Goal: Task Accomplishment & Management: Manage account settings

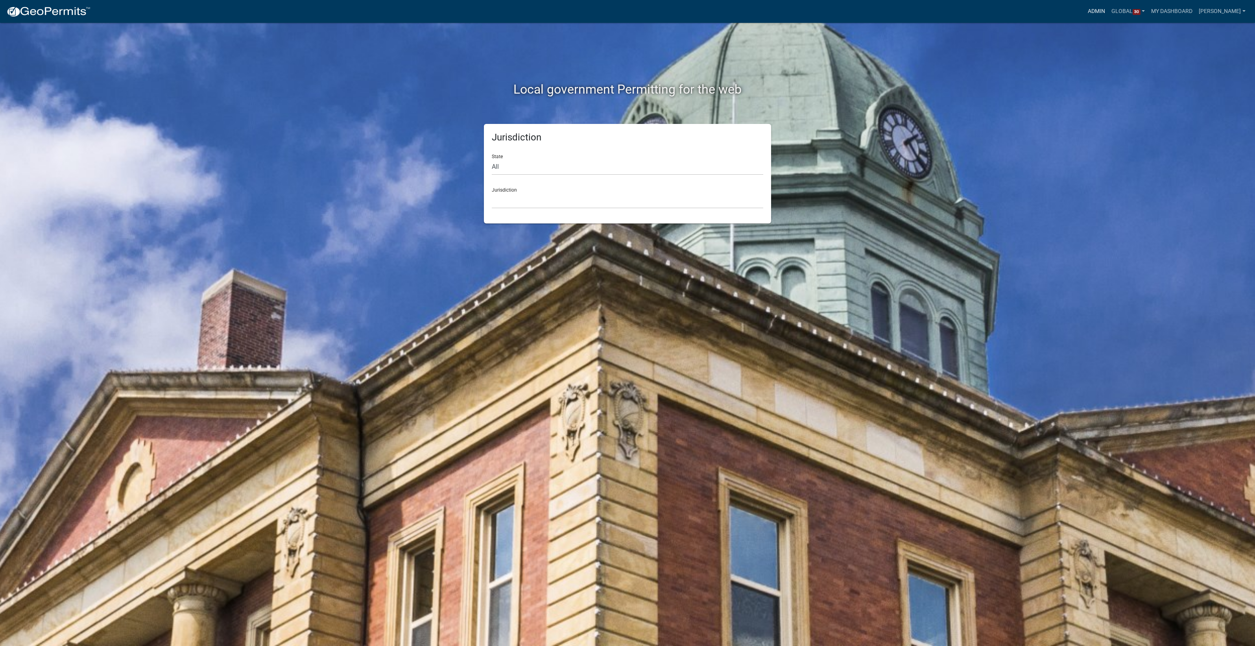
click at [1090, 12] on link "Admin" at bounding box center [1097, 11] width 24 height 15
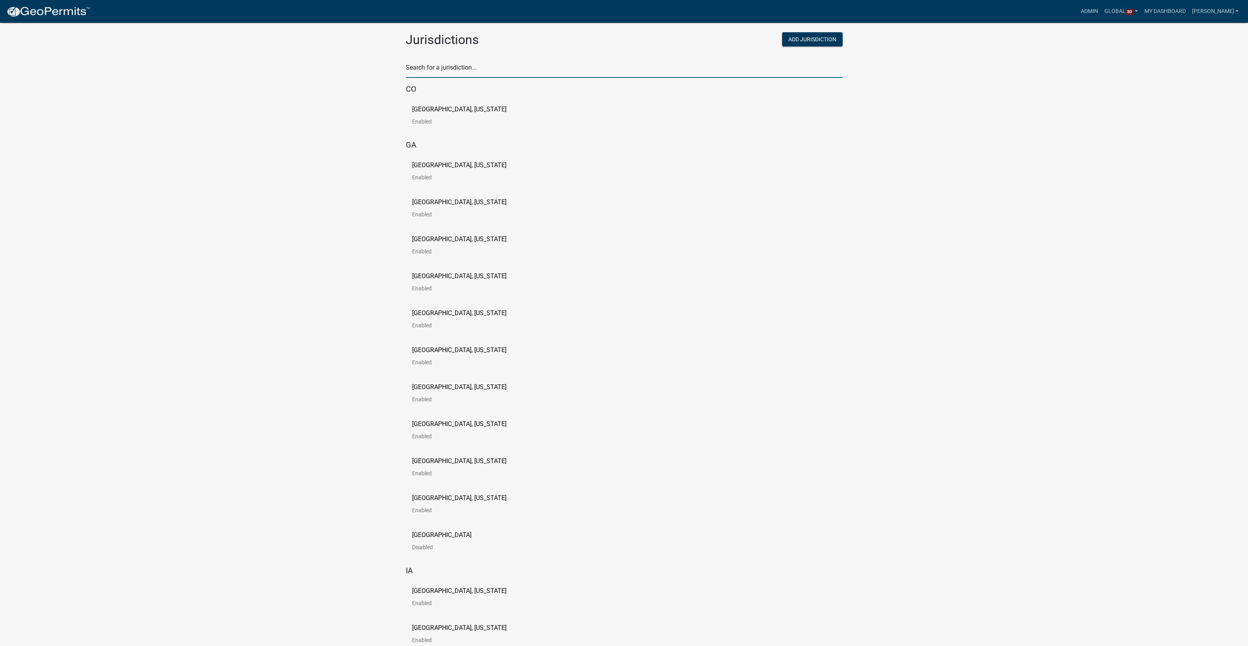
click at [543, 63] on input "text" at bounding box center [624, 70] width 437 height 16
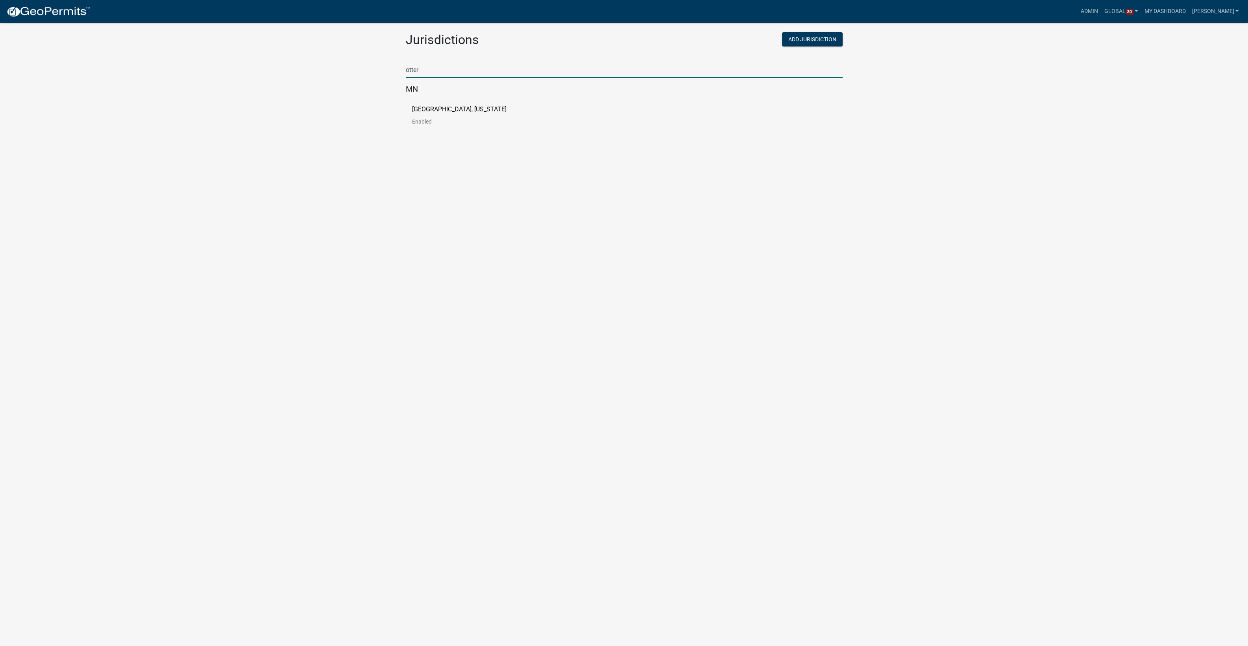
type input "otter"
click at [419, 104] on div "[GEOGRAPHIC_DATA], [US_STATE] Enabled" at bounding box center [624, 118] width 437 height 37
click at [417, 106] on p "[GEOGRAPHIC_DATA], [US_STATE]" at bounding box center [459, 109] width 94 height 6
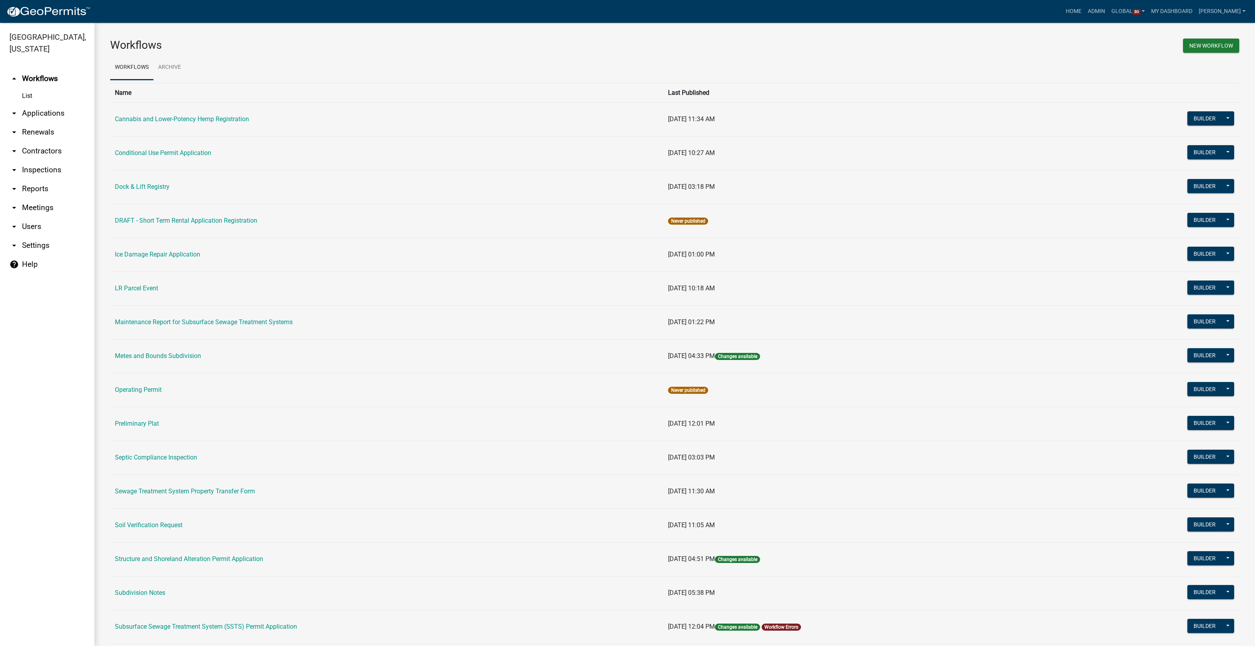
click at [63, 111] on link "arrow_drop_down Applications" at bounding box center [47, 113] width 94 height 19
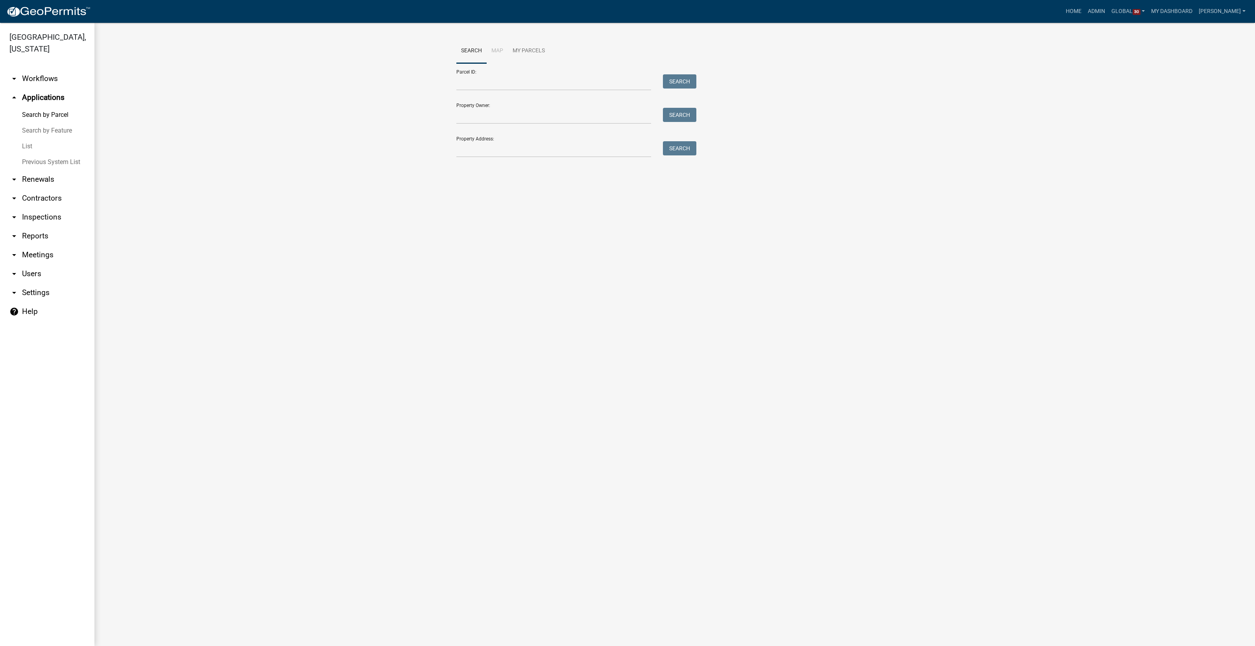
click at [26, 143] on link "List" at bounding box center [47, 147] width 94 height 16
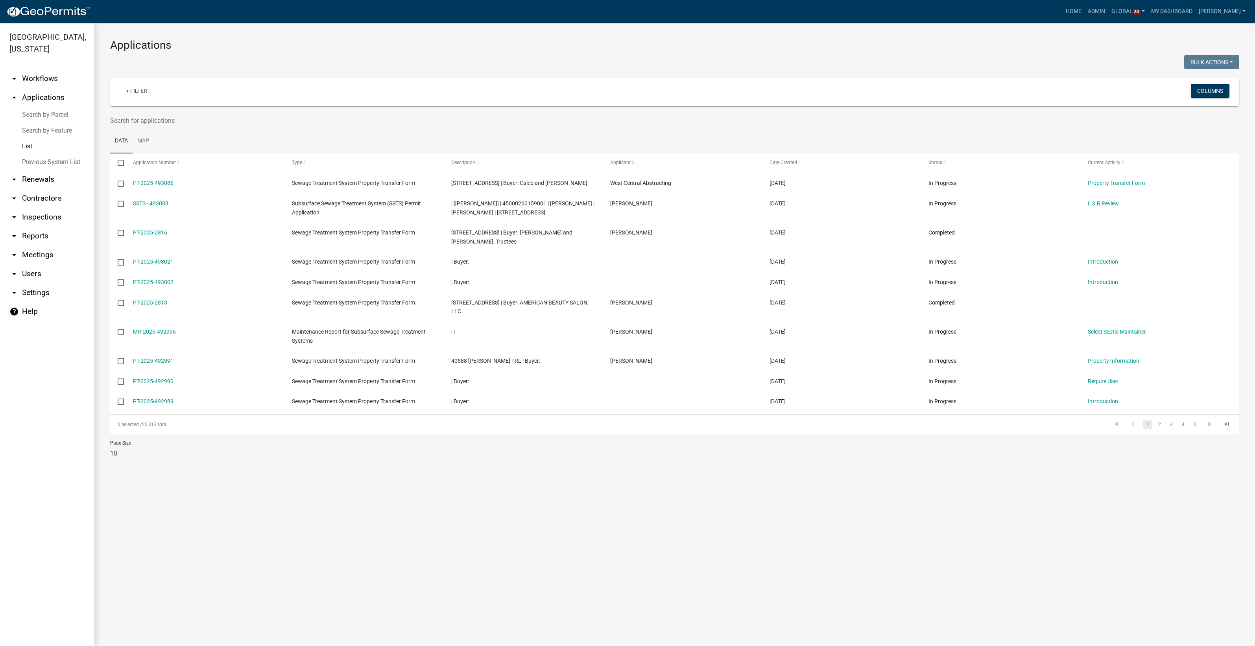
click at [43, 116] on link "Search by Parcel" at bounding box center [47, 115] width 94 height 16
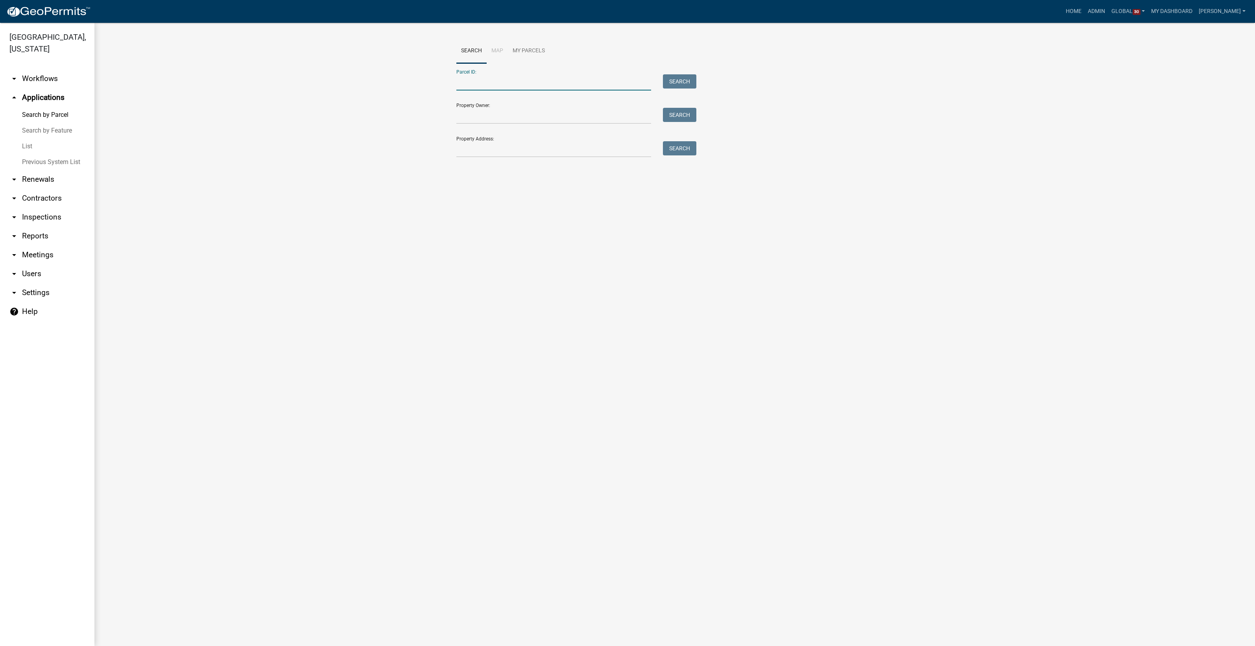
click at [507, 83] on input "Parcel ID:" at bounding box center [554, 82] width 195 height 16
paste input "35000990393001"
type input "35000990393001"
click at [677, 86] on button "Search" at bounding box center [679, 81] width 33 height 14
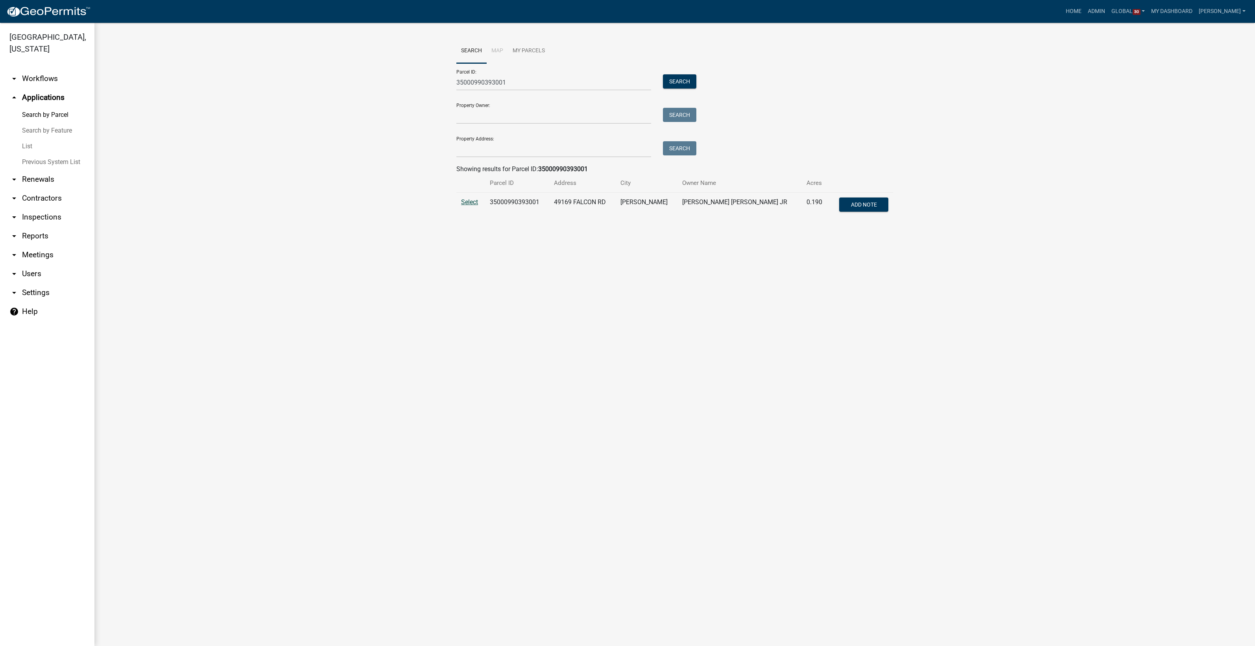
click at [470, 200] on span "Select" at bounding box center [469, 201] width 17 height 7
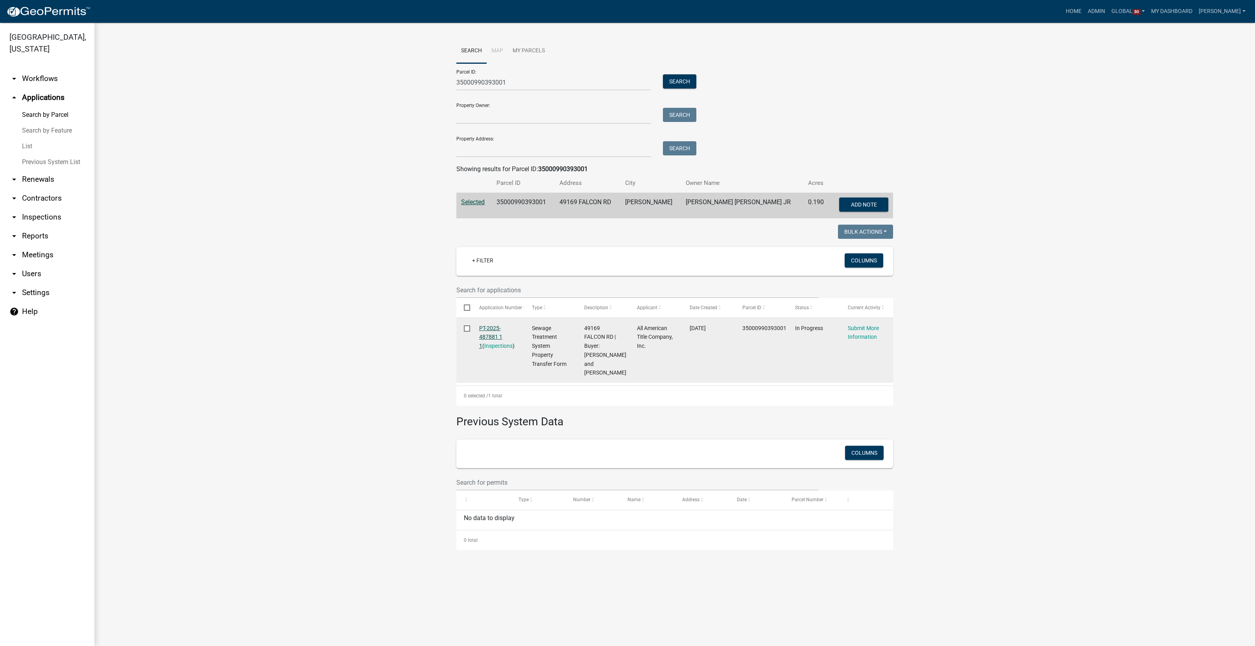
click at [484, 326] on link "PT-2025-487881 1 1" at bounding box center [490, 337] width 23 height 24
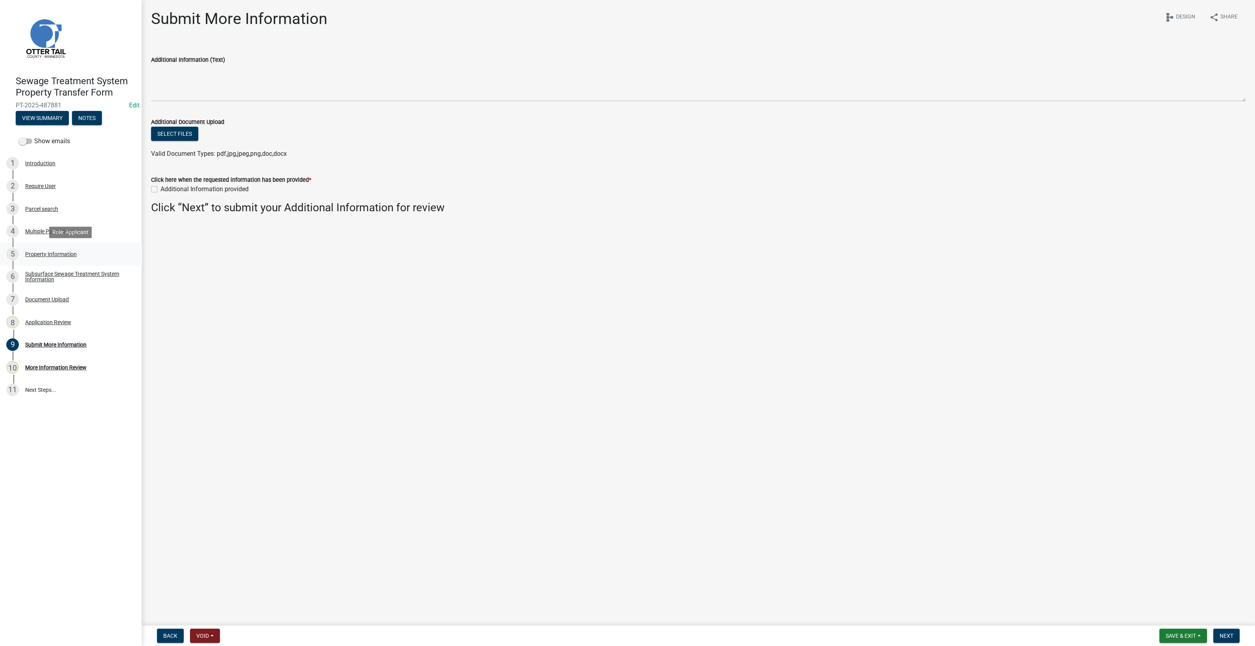
click at [59, 254] on div "Property Information" at bounding box center [51, 254] width 52 height 6
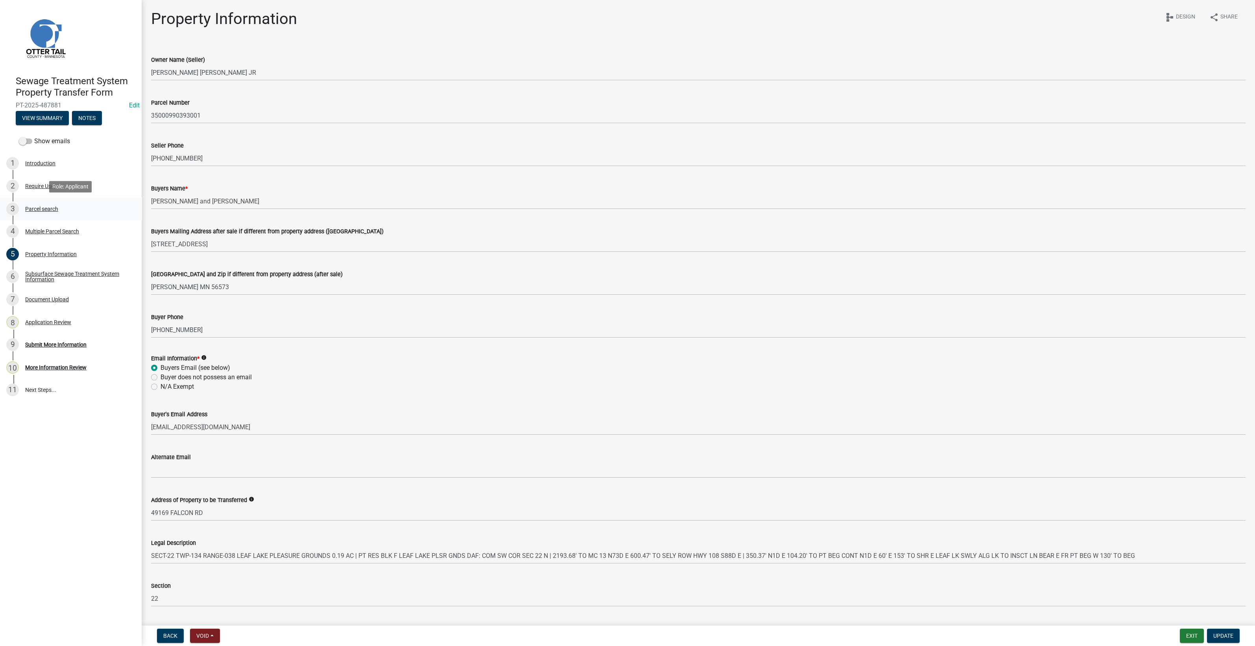
click at [44, 207] on div "Parcel search" at bounding box center [41, 209] width 33 height 6
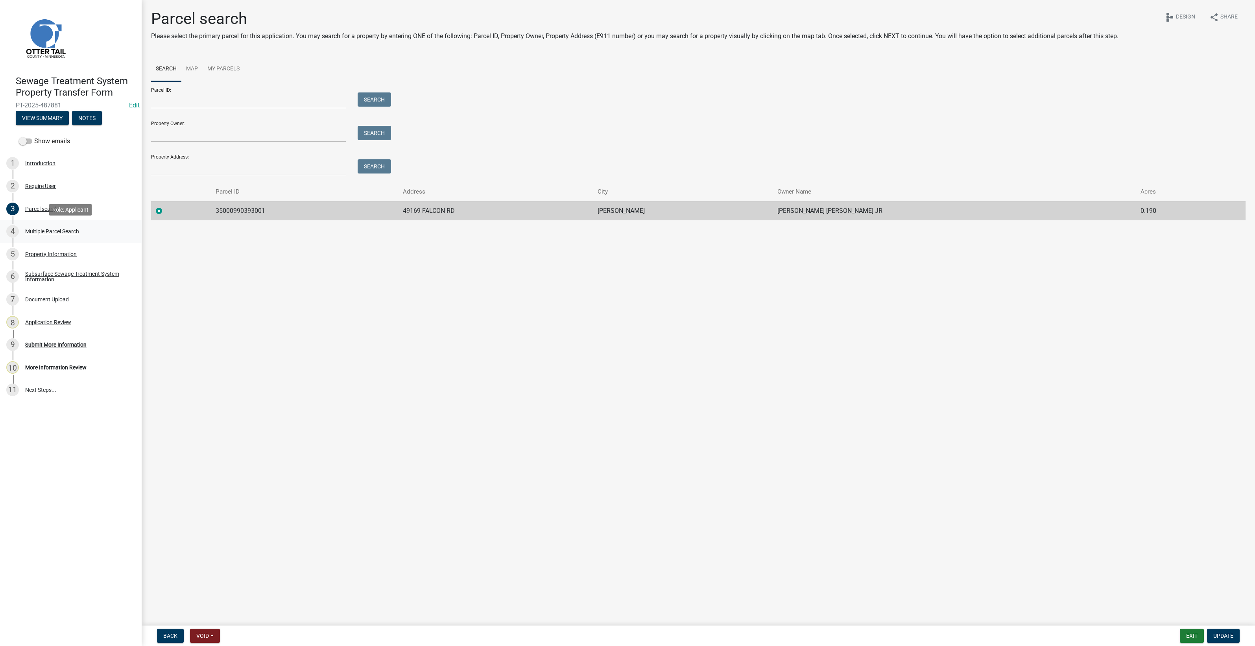
click at [43, 227] on div "4 Multiple Parcel Search" at bounding box center [67, 231] width 123 height 13
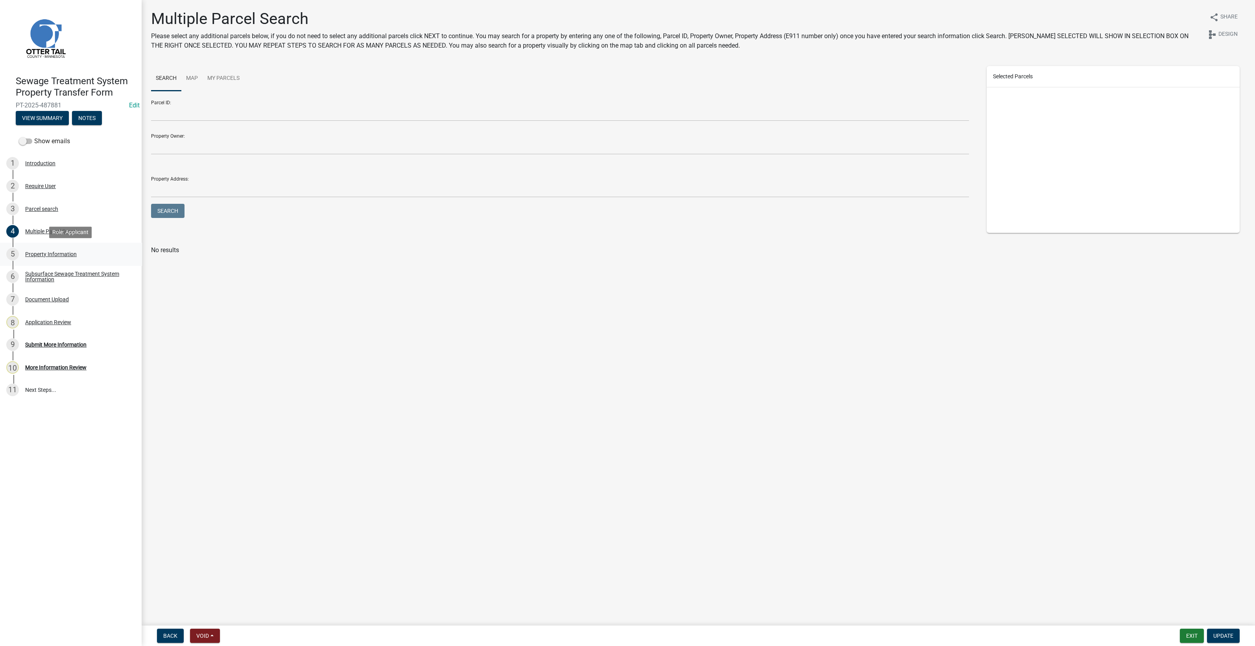
click at [48, 253] on div "Property Information" at bounding box center [51, 254] width 52 height 6
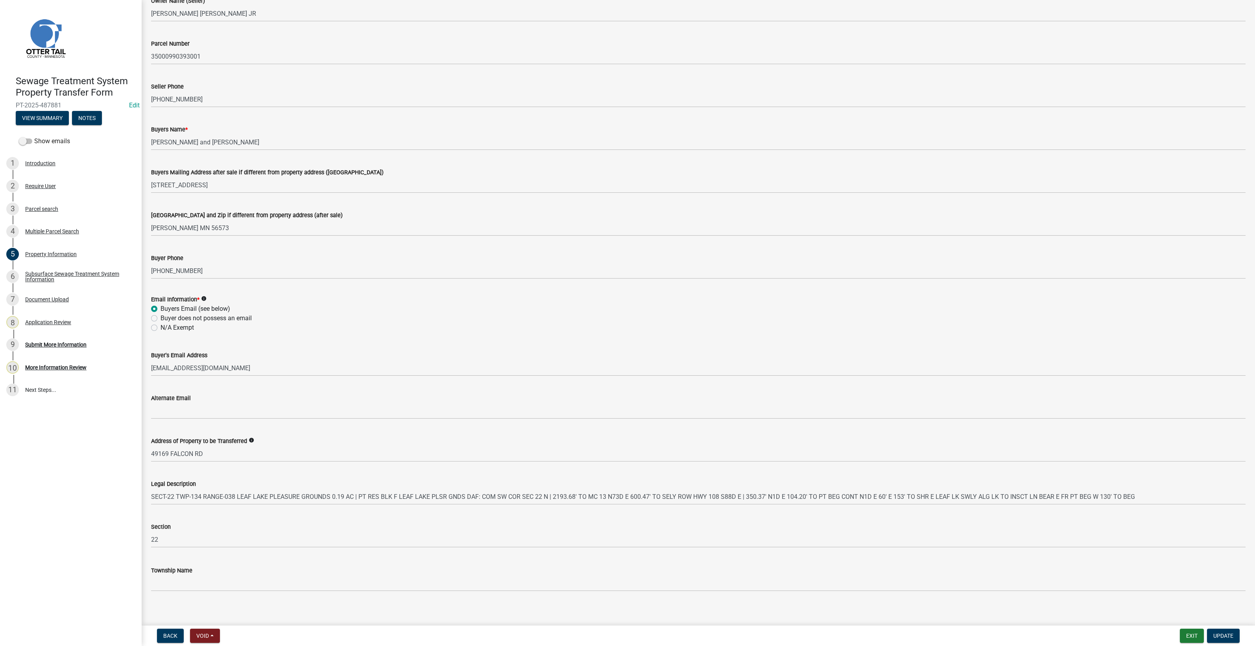
scroll to position [65, 0]
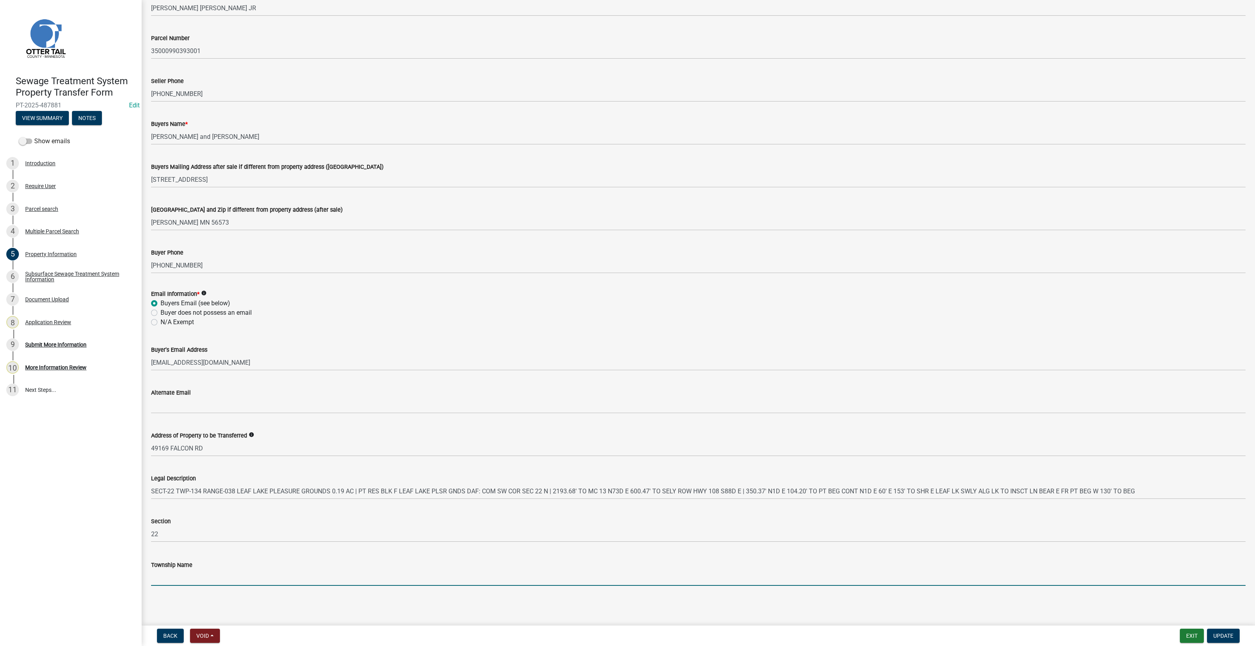
click at [179, 582] on input "Township Name" at bounding box center [698, 578] width 1095 height 16
click at [167, 580] on input "Township Name" at bounding box center [698, 578] width 1095 height 16
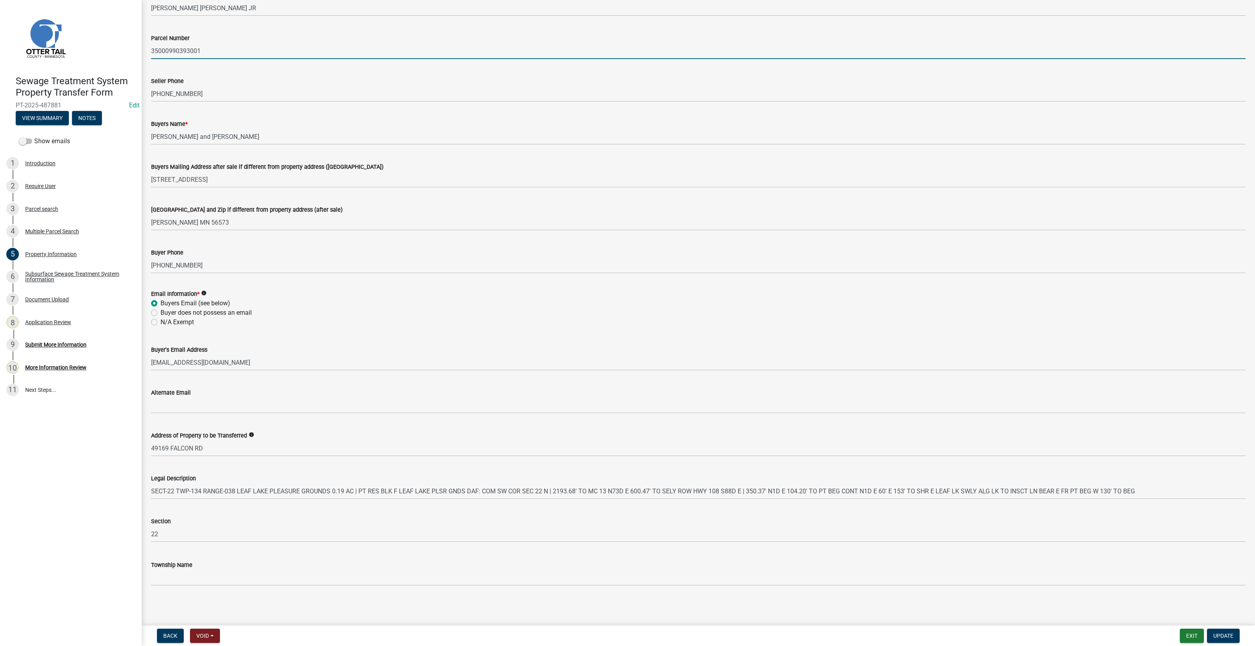
drag, startPoint x: 218, startPoint y: 51, endPoint x: 152, endPoint y: 49, distance: 66.9
click at [152, 49] on input "35000990393001" at bounding box center [698, 51] width 1095 height 16
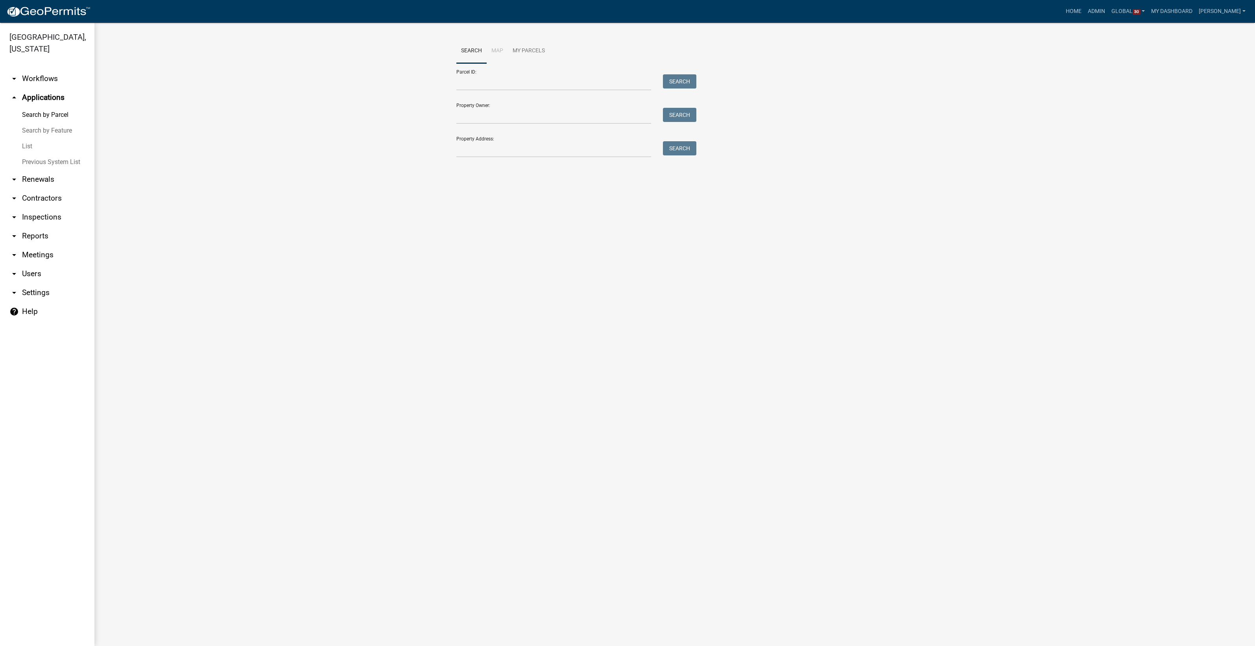
click at [44, 76] on link "arrow_drop_down Workflows" at bounding box center [47, 78] width 94 height 19
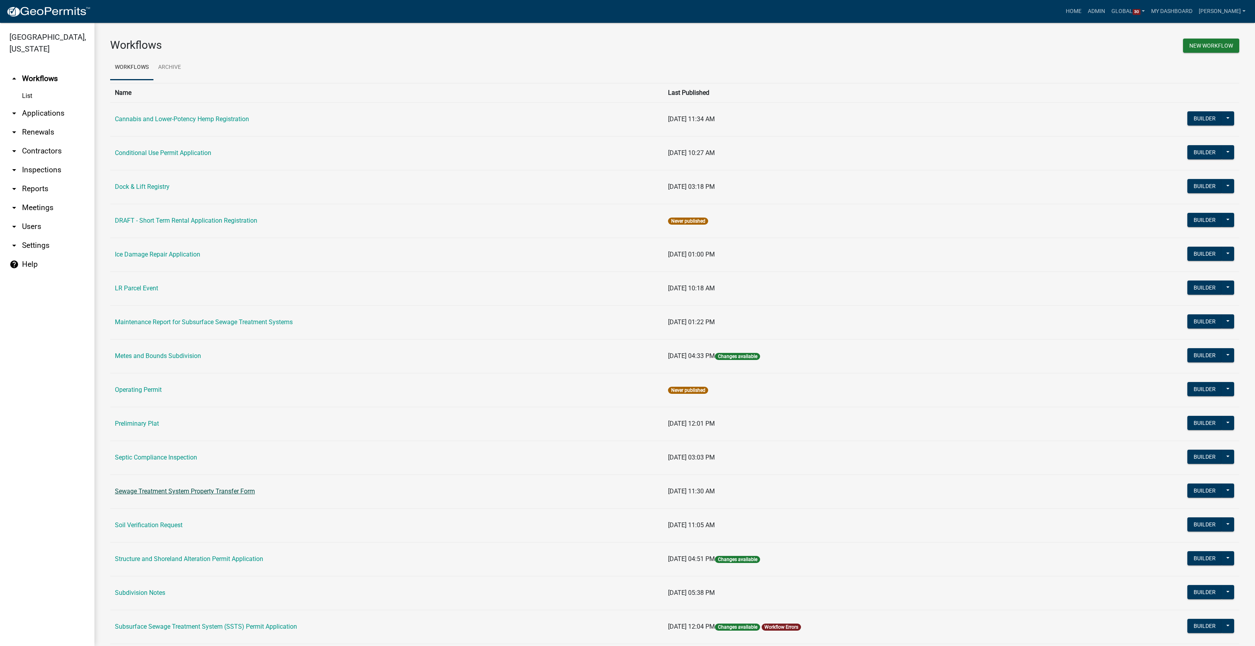
click at [222, 488] on link "Sewage Treatment System Property Transfer Form" at bounding box center [185, 491] width 140 height 7
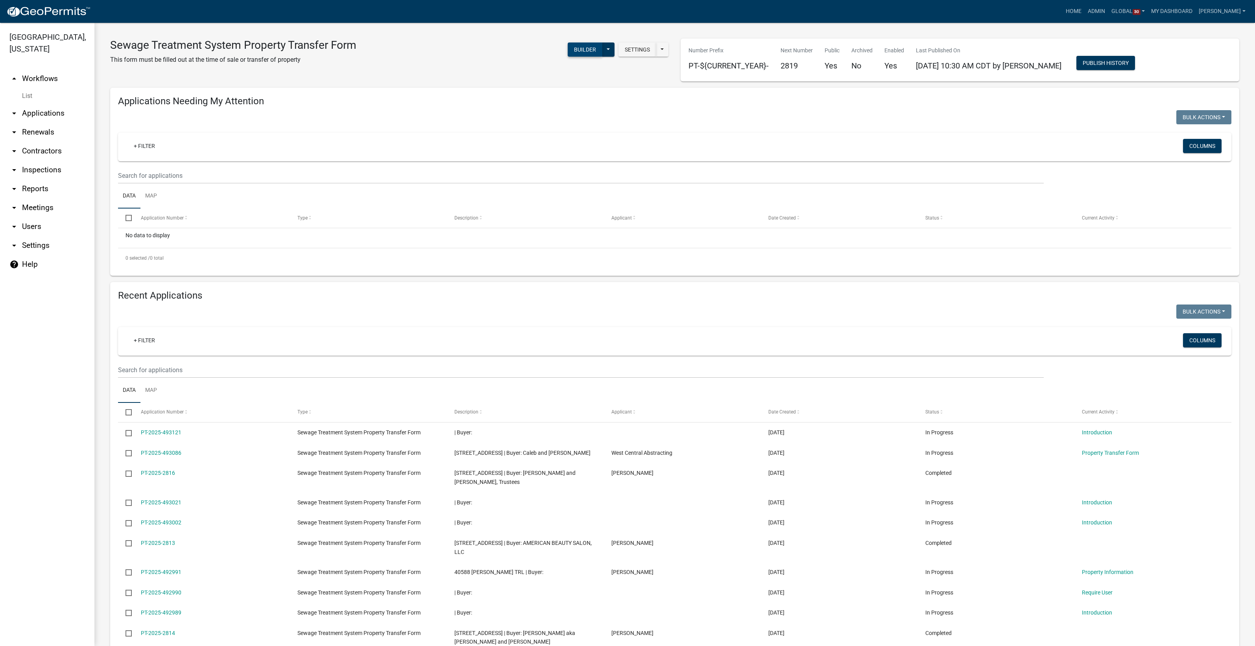
click at [579, 48] on button "Builder" at bounding box center [585, 50] width 35 height 14
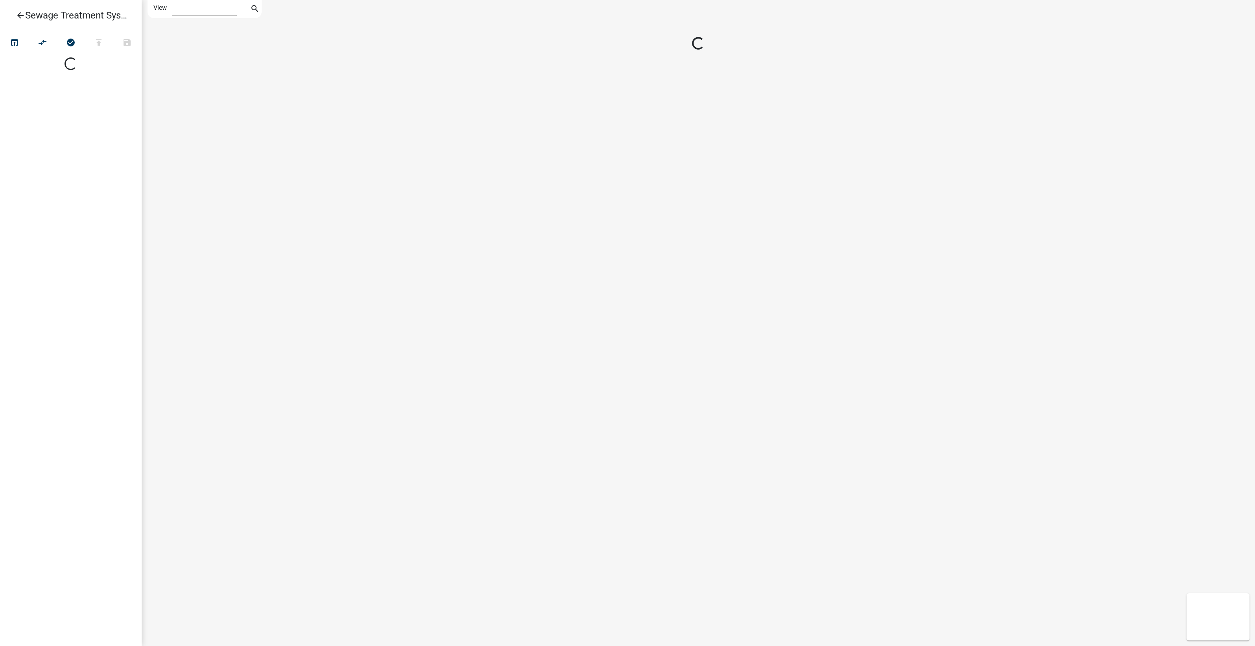
select select "1"
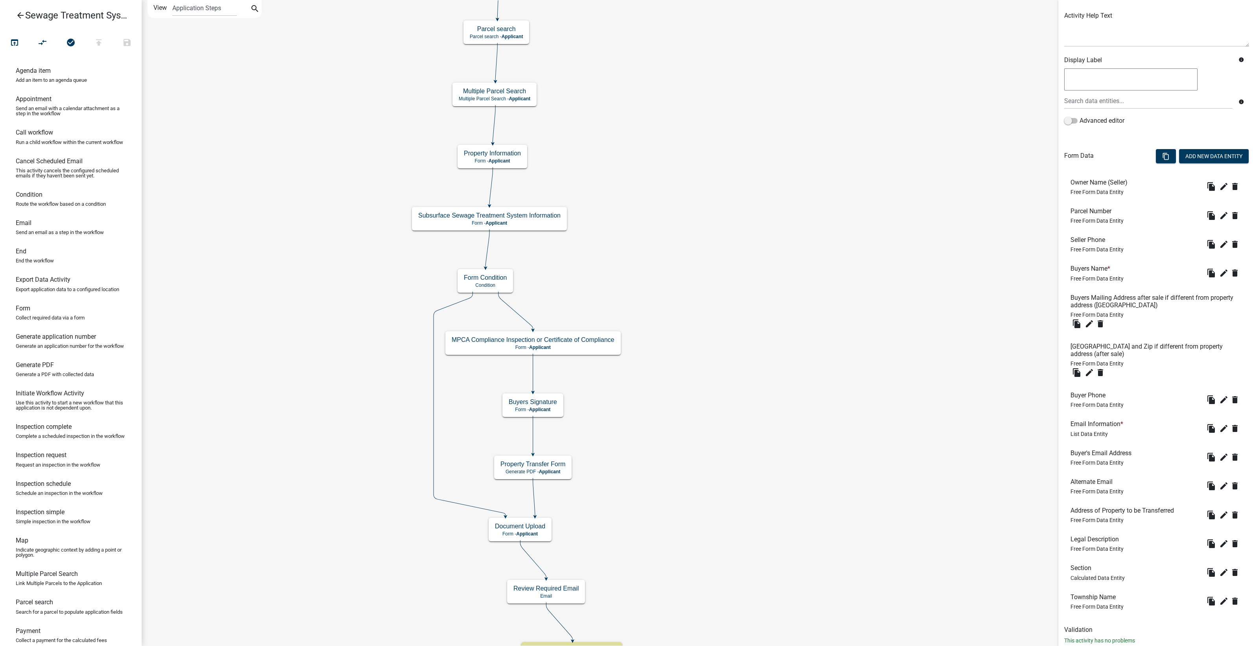
scroll to position [111, 0]
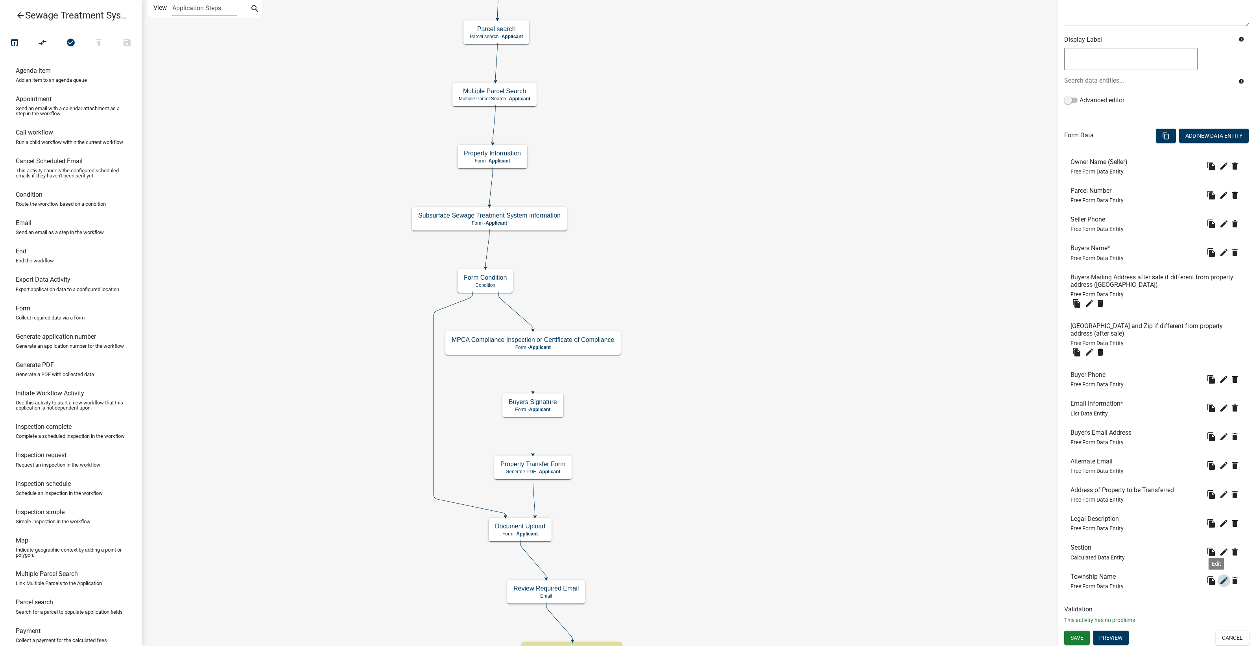
click at [1220, 579] on icon "edit" at bounding box center [1224, 580] width 9 height 9
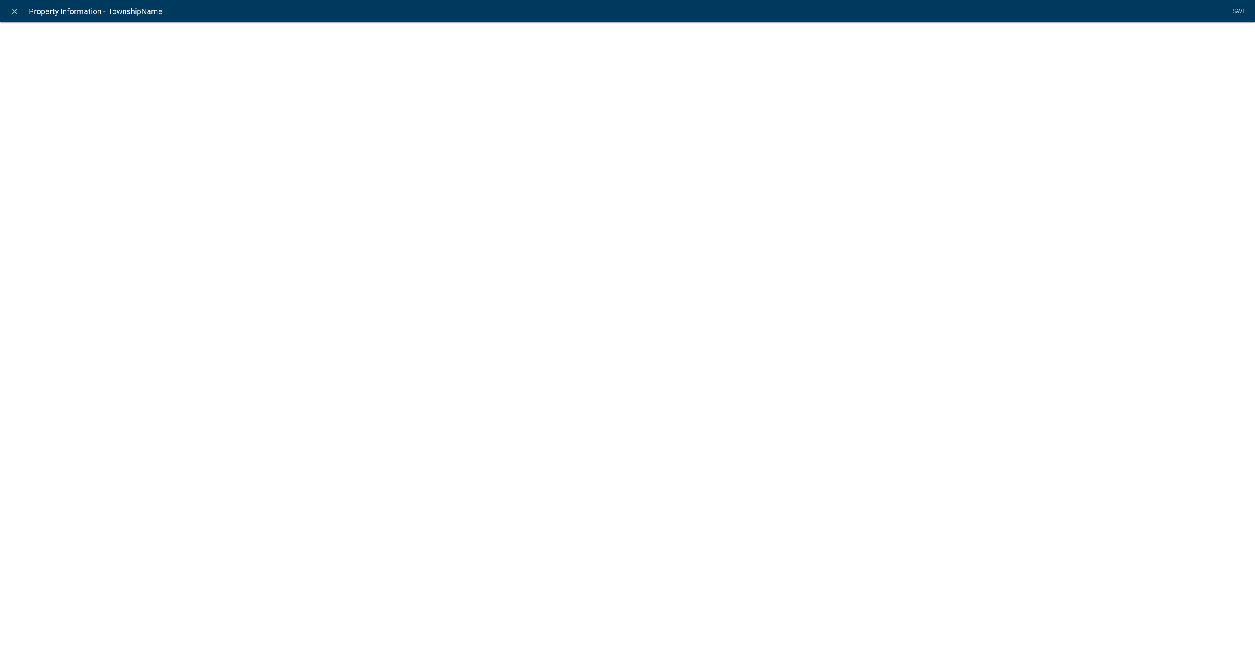
select select "1: Object"
select select "26: Object"
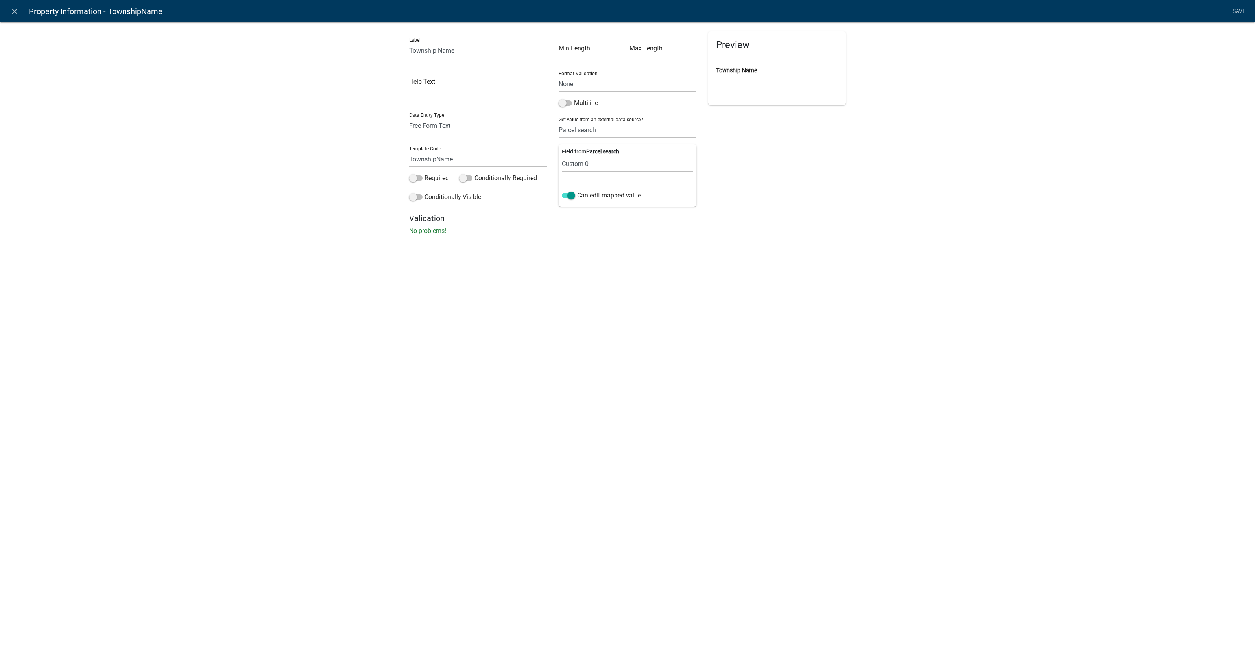
click at [288, 123] on div "Label Township Name Help Text Data Entity Type Free Form Text Document Display …" at bounding box center [627, 130] width 1255 height 243
click at [470, 159] on input "TownshipName" at bounding box center [478, 159] width 138 height 16
click at [376, 176] on div "Label Township Name Help Text Data Entity Type Free Form Text Document Display …" at bounding box center [627, 130] width 1255 height 243
click at [577, 161] on select "Parcel ID Owner Name Owner City Owner State Owner Zip Owner Address 1 Owner Add…" at bounding box center [627, 164] width 131 height 16
click at [253, 189] on div "Label Township Name Help Text Data Entity Type Free Form Text Document Display …" at bounding box center [627, 130] width 1255 height 243
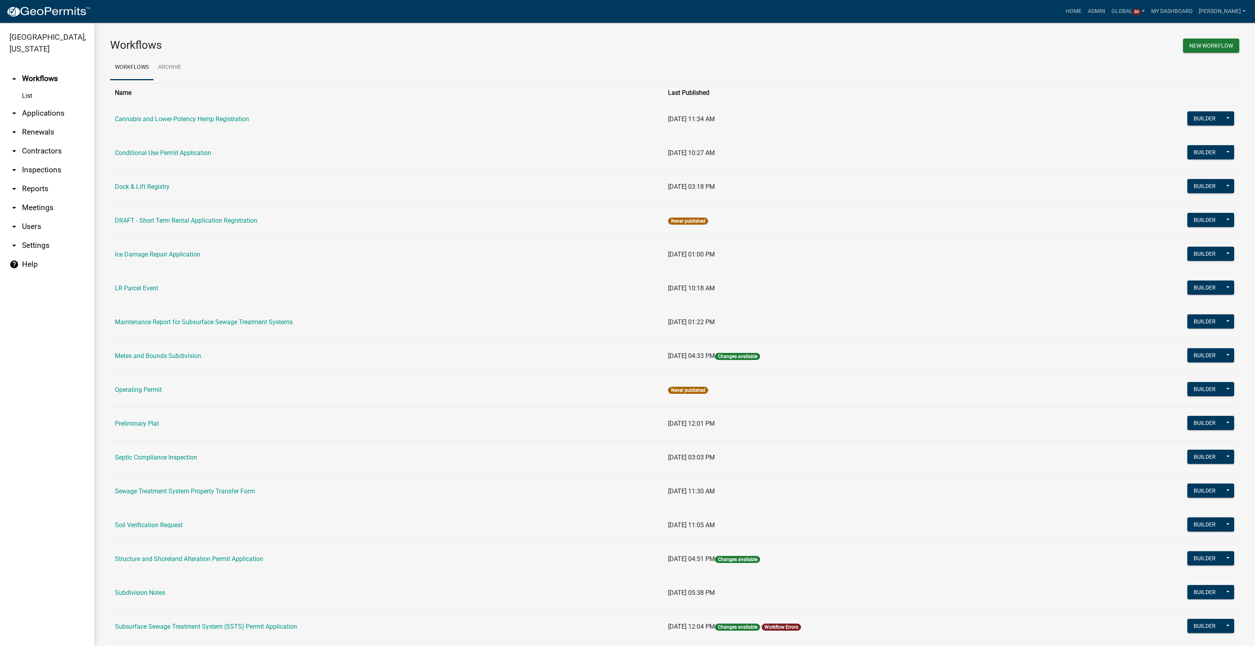
click at [32, 108] on link "arrow_drop_down Applications" at bounding box center [47, 113] width 94 height 19
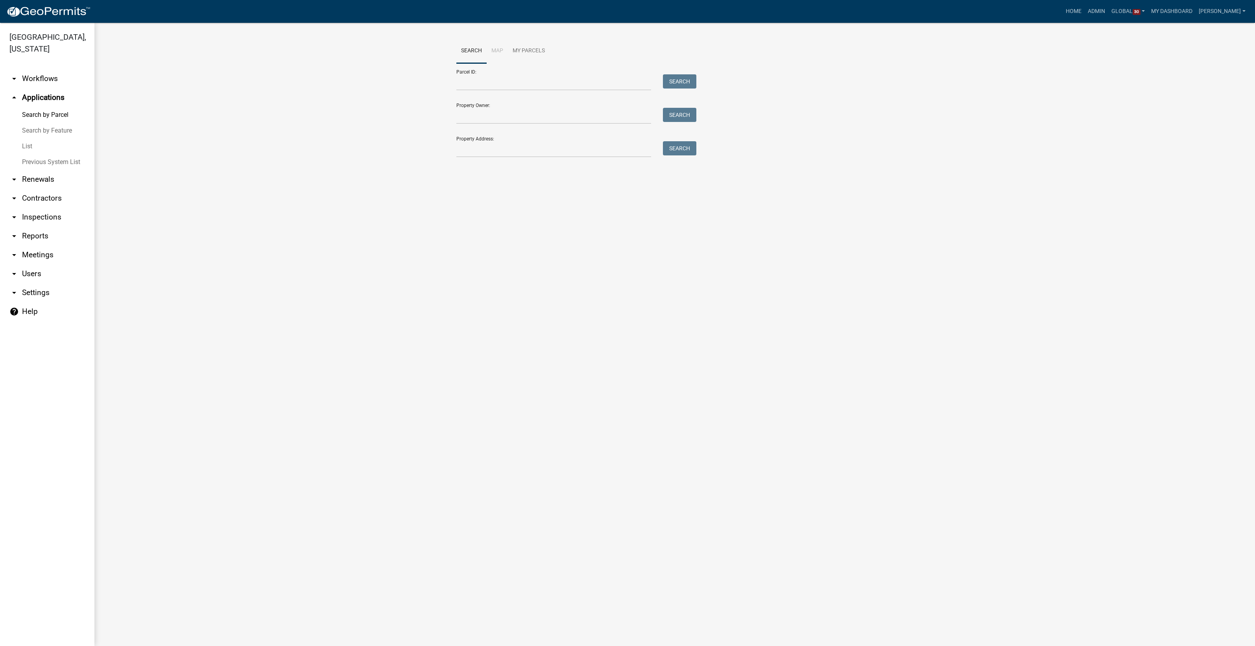
click at [31, 150] on link "List" at bounding box center [47, 147] width 94 height 16
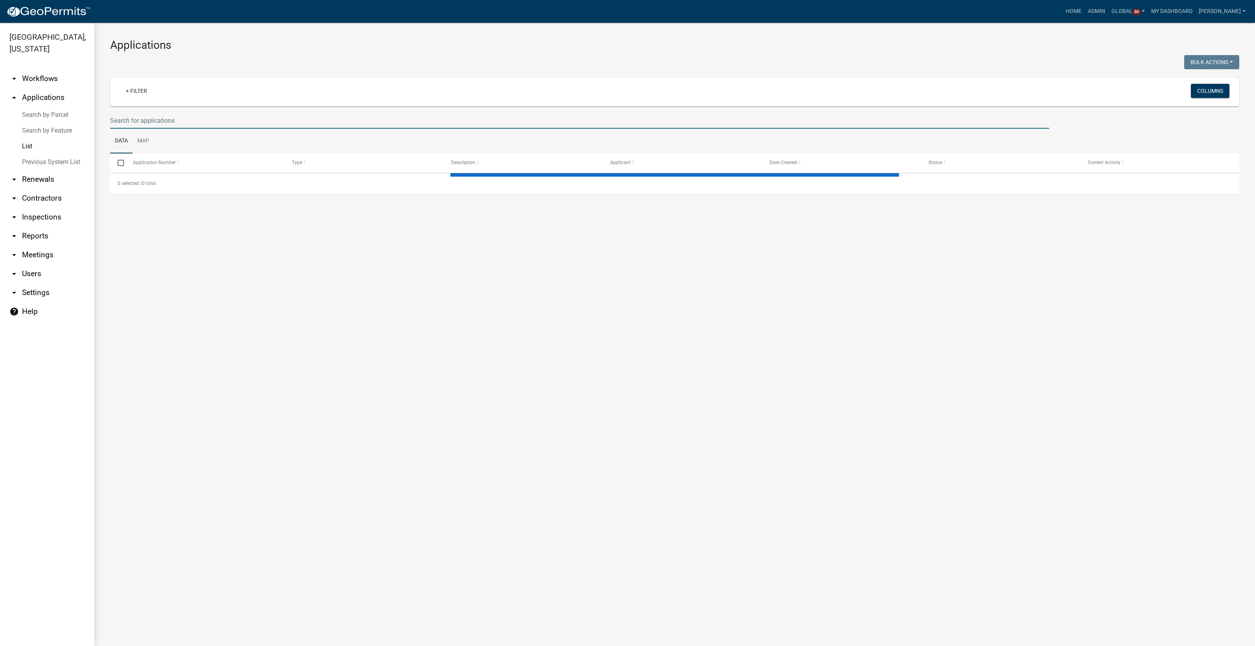
click at [220, 125] on input "text" at bounding box center [579, 121] width 939 height 16
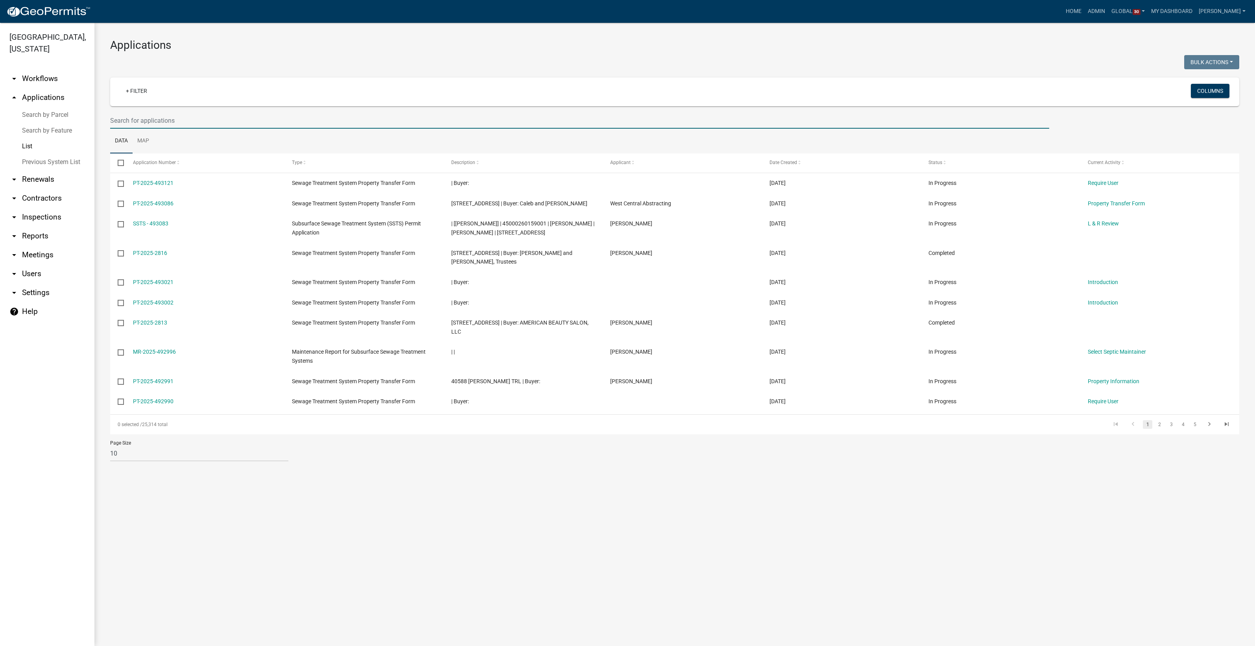
paste input "35000990393001"
type input "35000990393001"
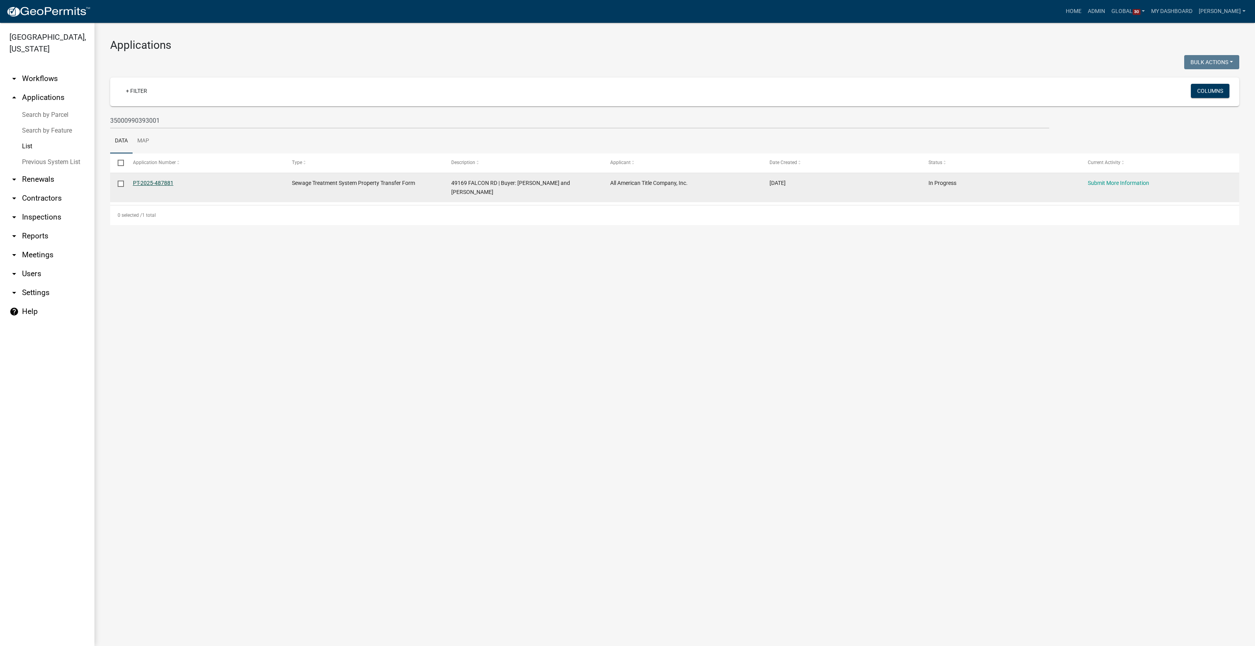
click at [143, 184] on link "PT-2025-487881" at bounding box center [153, 183] width 41 height 6
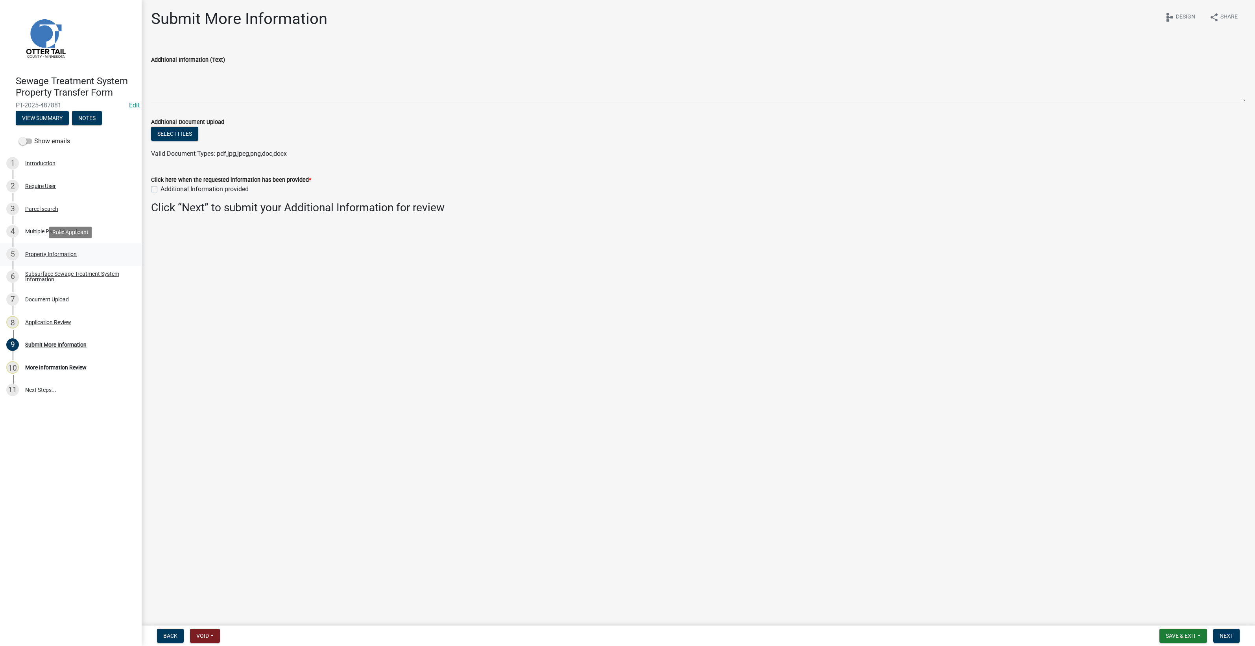
click at [49, 251] on div "Property Information" at bounding box center [51, 254] width 52 height 6
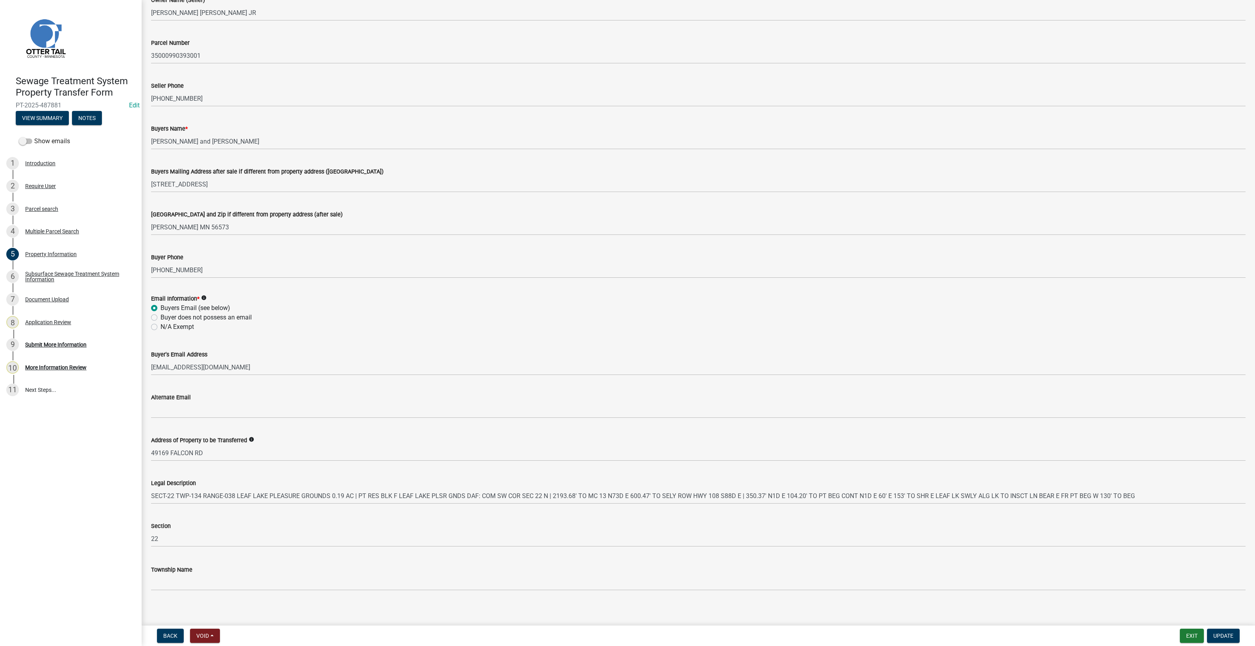
scroll to position [65, 0]
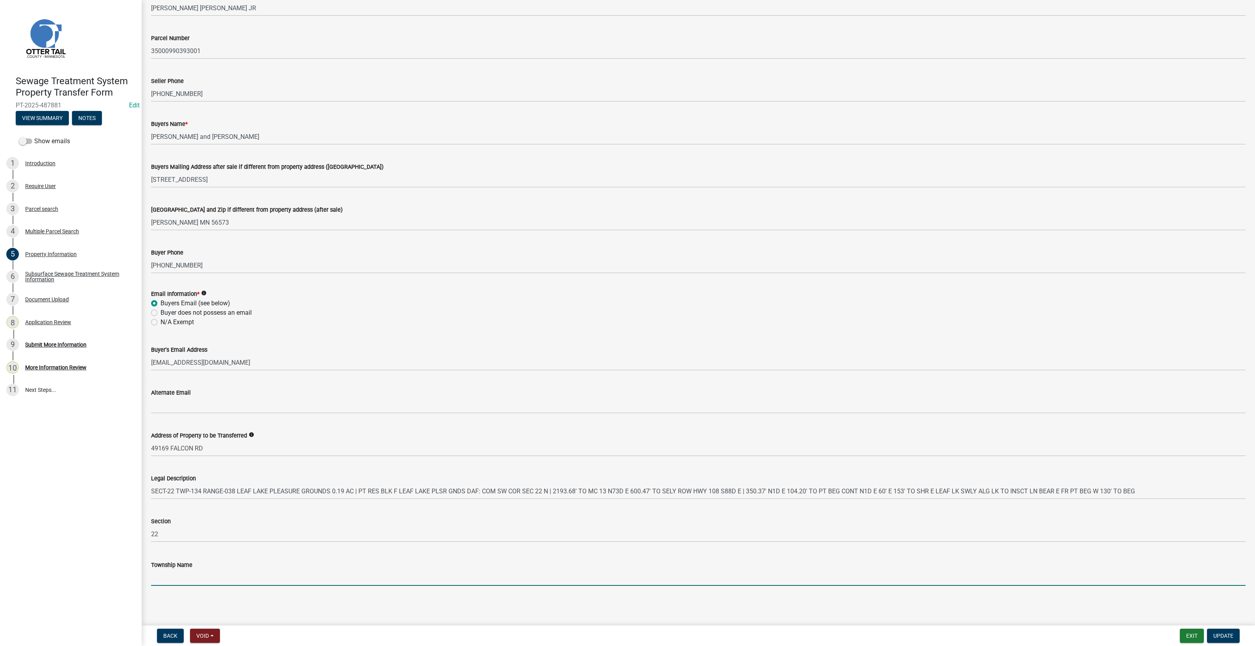
click at [187, 582] on input "Township Name" at bounding box center [698, 578] width 1095 height 16
click at [55, 118] on button "View Summary" at bounding box center [42, 118] width 53 height 14
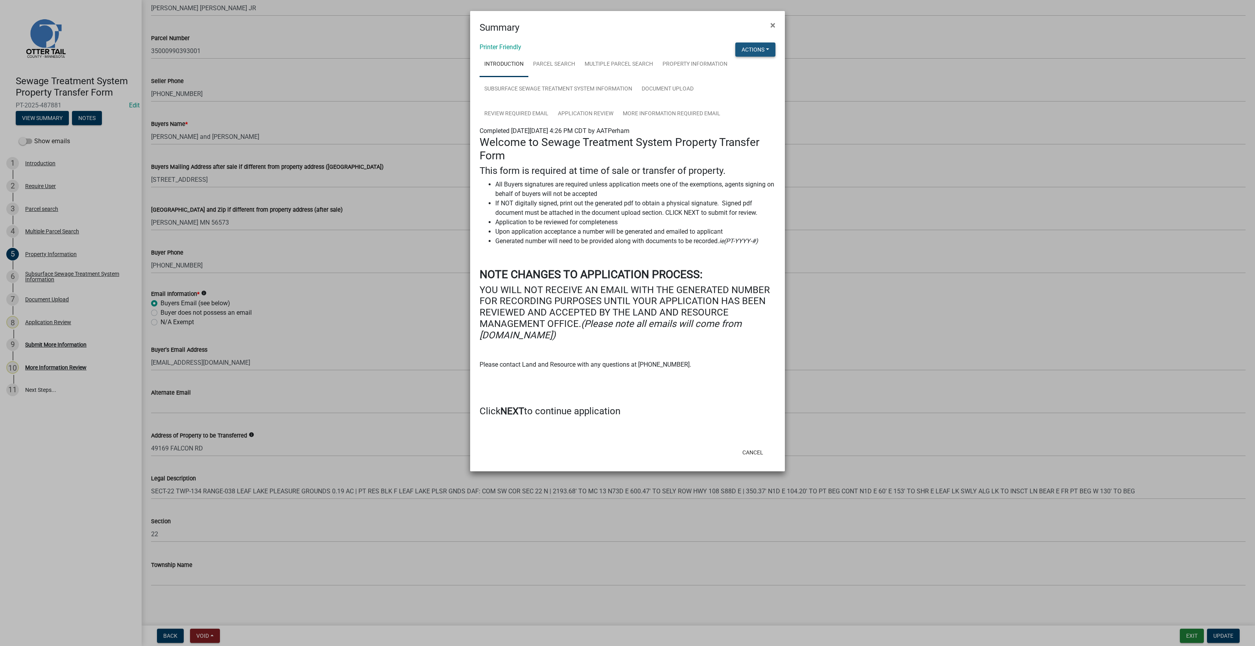
click at [743, 46] on button "Actions" at bounding box center [756, 50] width 40 height 14
click at [760, 70] on link "View Application Workflow" at bounding box center [782, 70] width 93 height 19
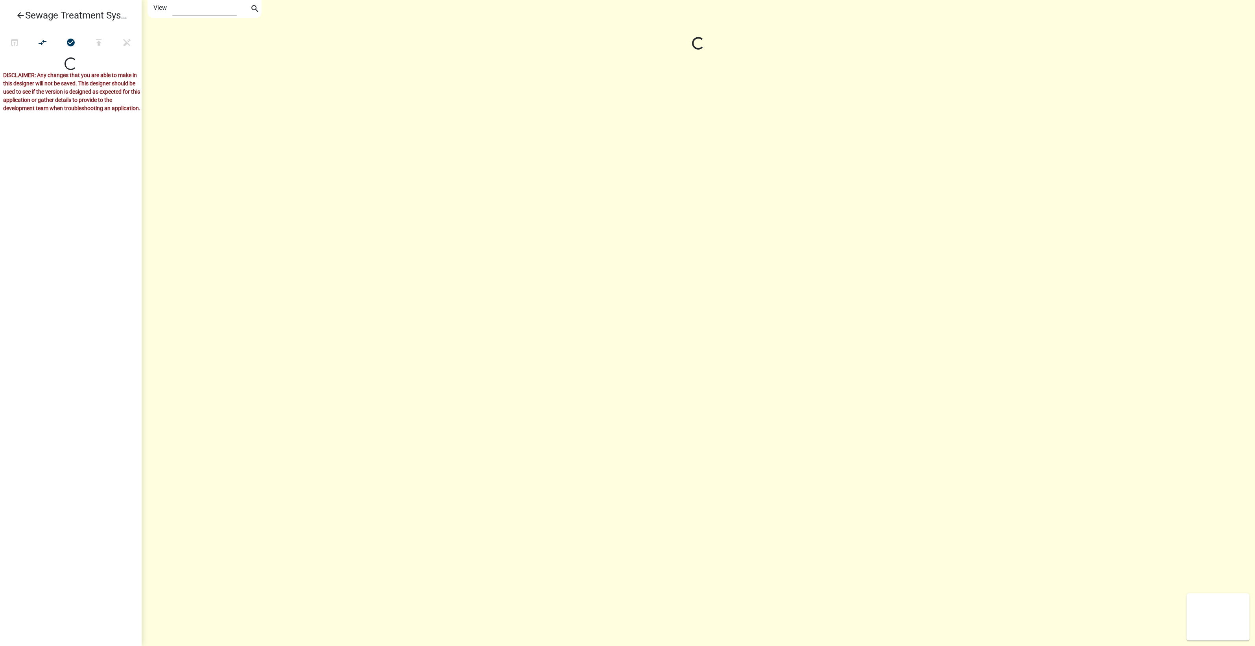
select select "1"
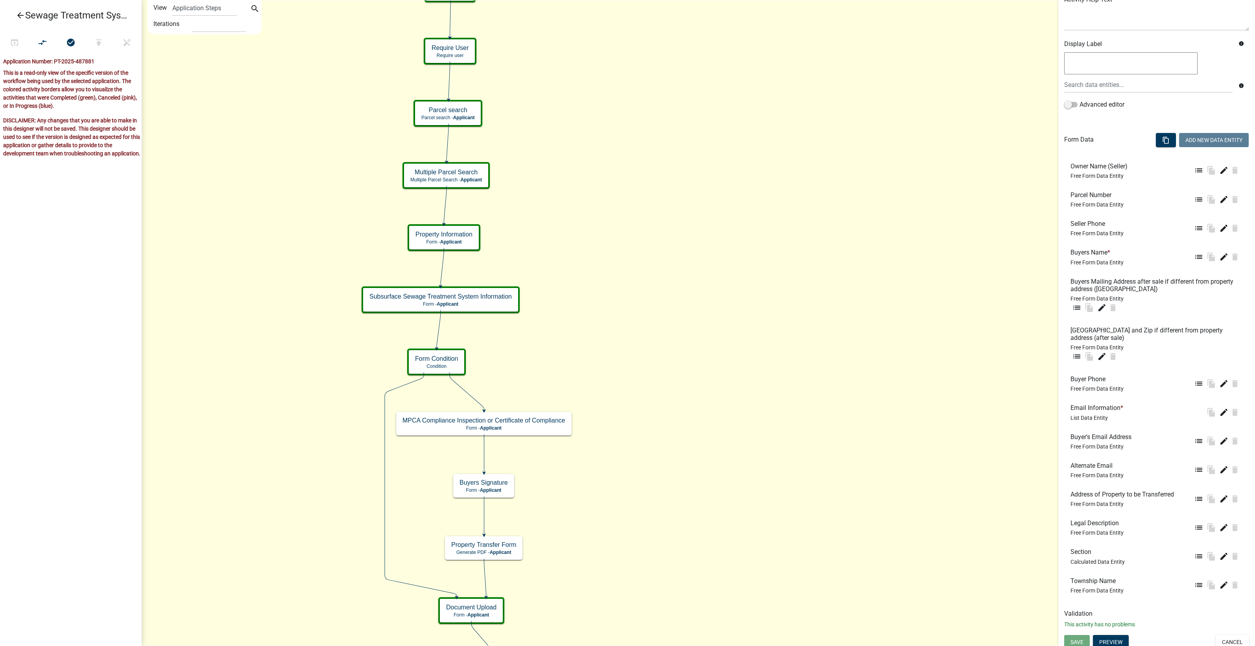
scroll to position [111, 0]
click at [1220, 580] on icon "edit" at bounding box center [1224, 580] width 9 height 9
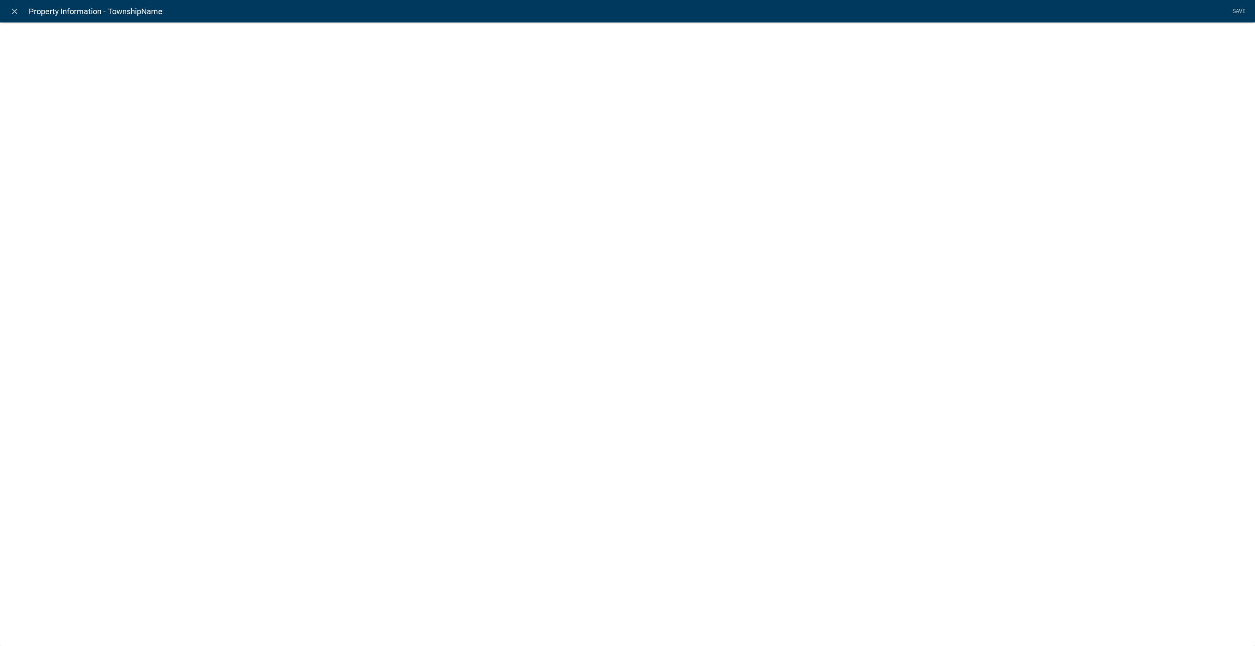
select select "1: Object"
select select "26: Object"
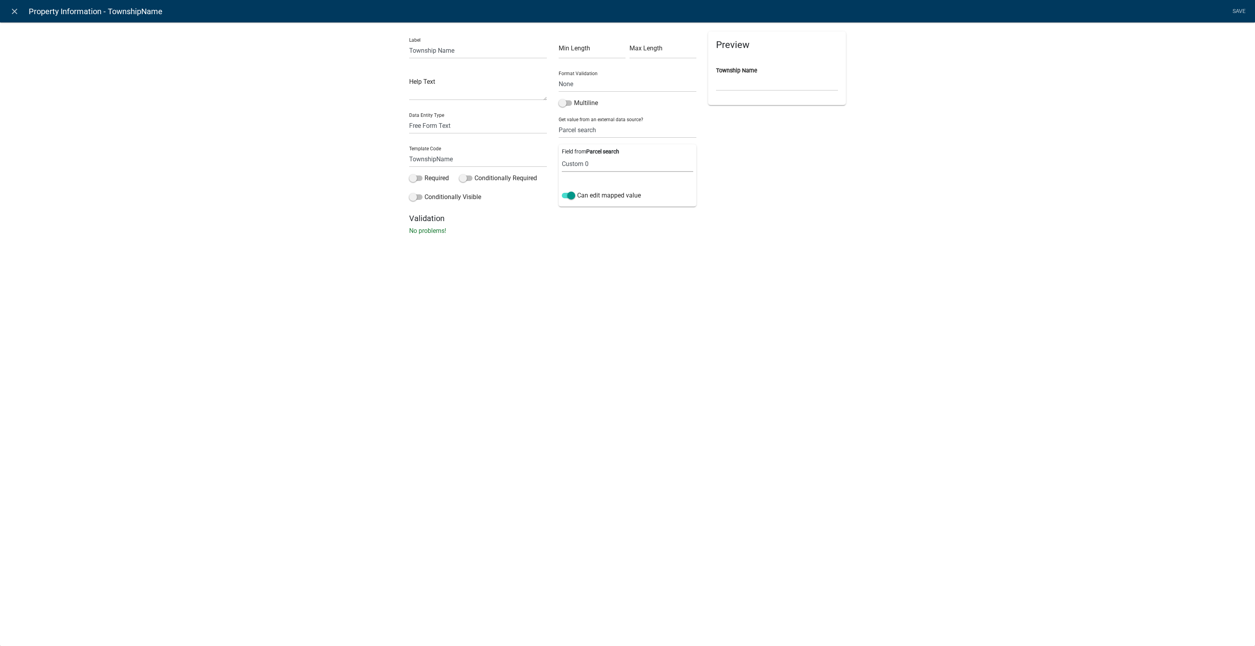
click at [588, 161] on select "Parcel ID Owner Name Owner City Owner State Owner Zip Owner Address 1 Owner Add…" at bounding box center [627, 164] width 131 height 16
click at [562, 156] on select "Parcel ID Owner Name Owner City Owner State Owner Zip Owner Address 1 Owner Add…" at bounding box center [627, 164] width 131 height 16
click at [582, 287] on div "close Property Information - TownshipName Save Label Township Name Help Text Da…" at bounding box center [627, 323] width 1255 height 646
click at [490, 320] on div "close Property Information - TownshipName Save Label Township Name Help Text Da…" at bounding box center [627, 323] width 1255 height 646
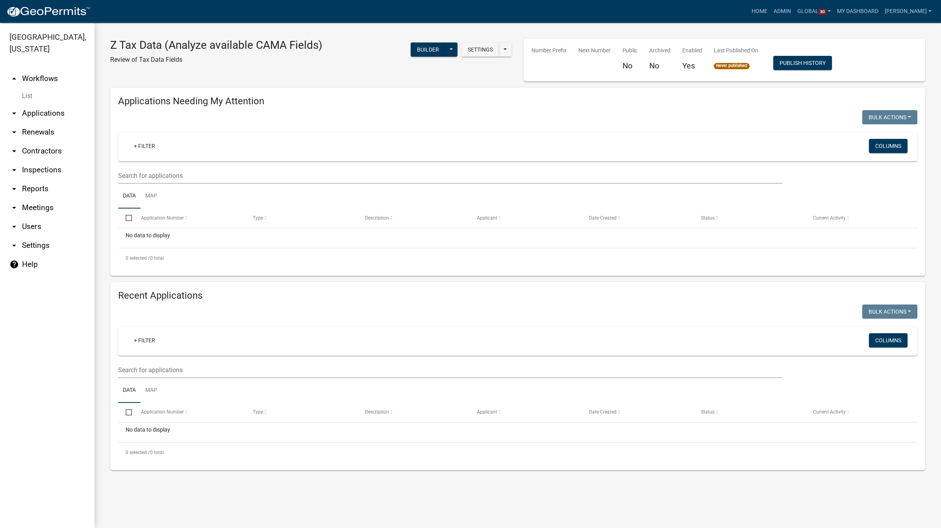
click at [373, 70] on div "Settings Start Application URL Start Application URL With Parcel ID Builder Pub…" at bounding box center [422, 55] width 189 height 32
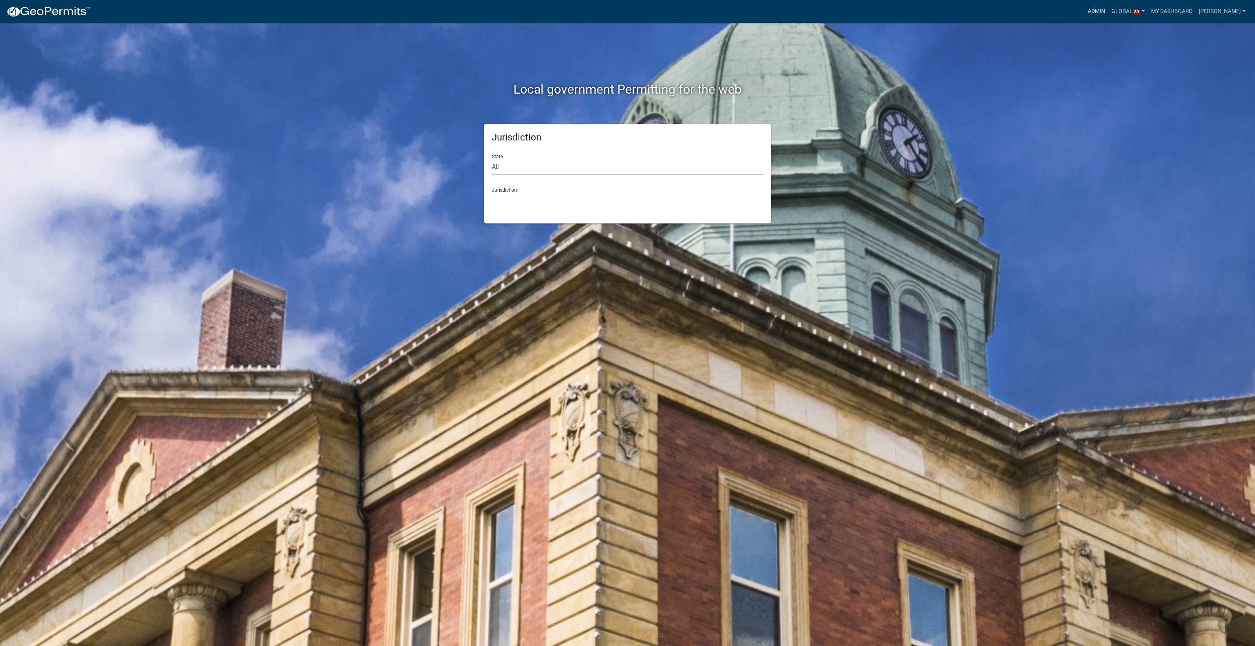
click at [1088, 12] on link "Admin" at bounding box center [1097, 11] width 24 height 15
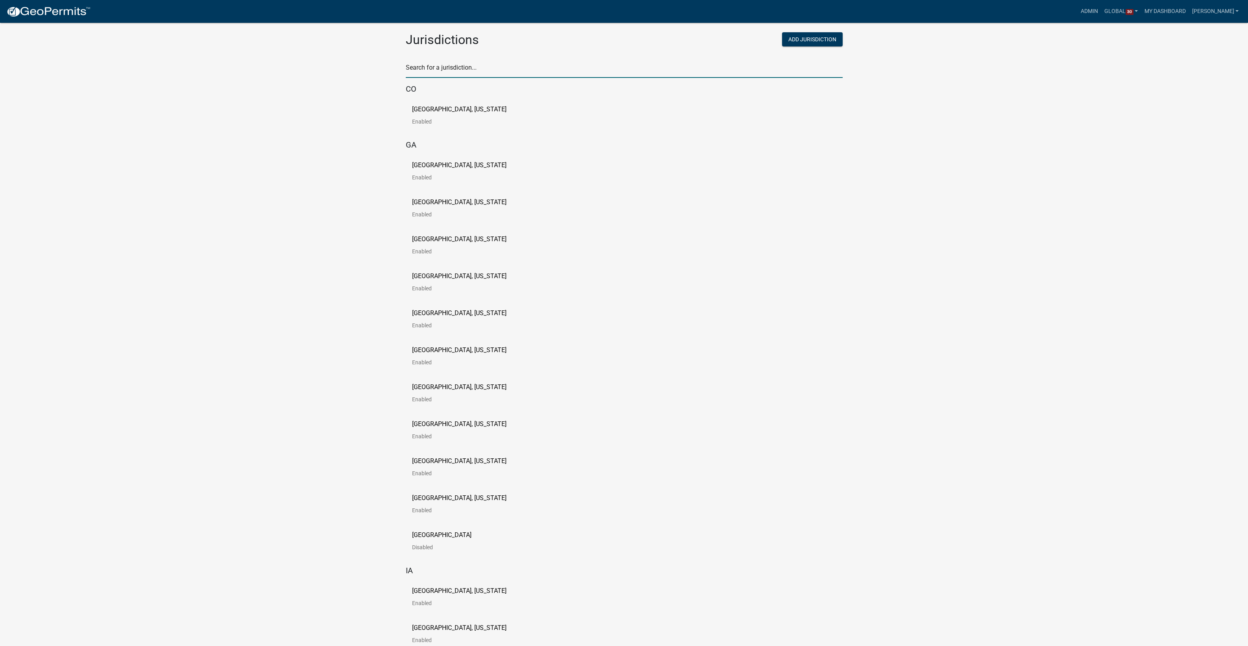
click at [536, 68] on input "text" at bounding box center [624, 70] width 437 height 16
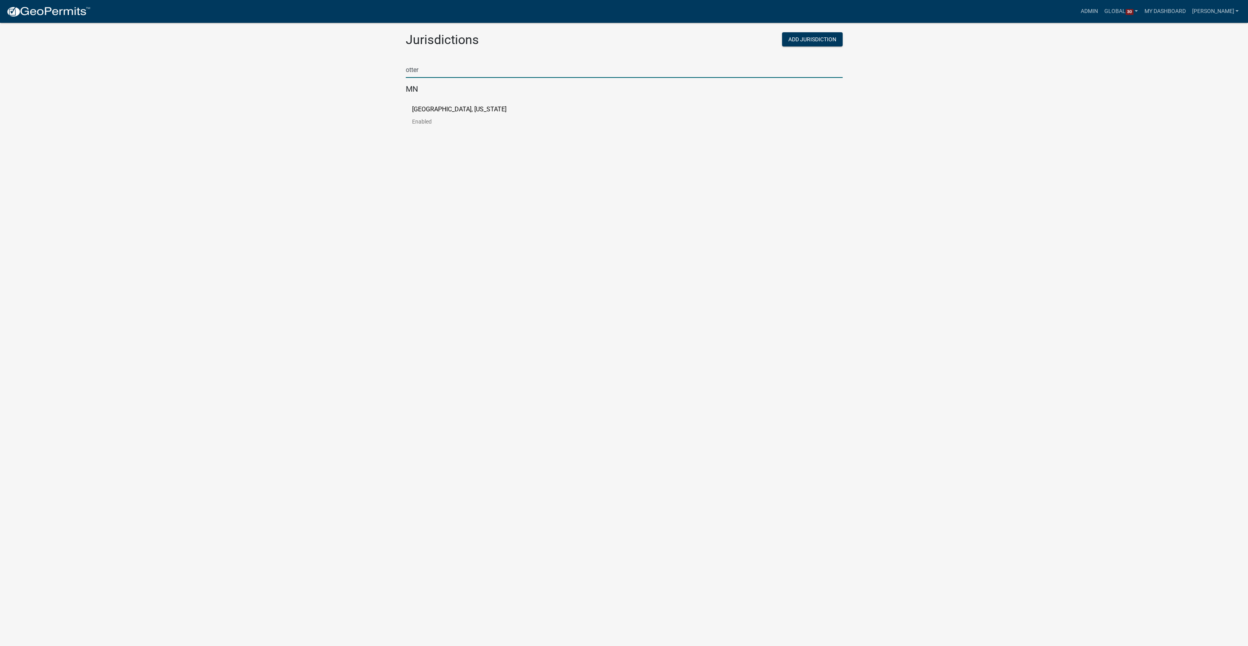
type input "otter"
drag, startPoint x: 371, startPoint y: 175, endPoint x: 420, endPoint y: 111, distance: 80.3
click at [371, 174] on body "Internet Explorer does NOT work with GeoPermits. Get a new browser for more sec…" at bounding box center [624, 332] width 1248 height 646
click at [422, 109] on p "[GEOGRAPHIC_DATA], [US_STATE]" at bounding box center [459, 109] width 94 height 6
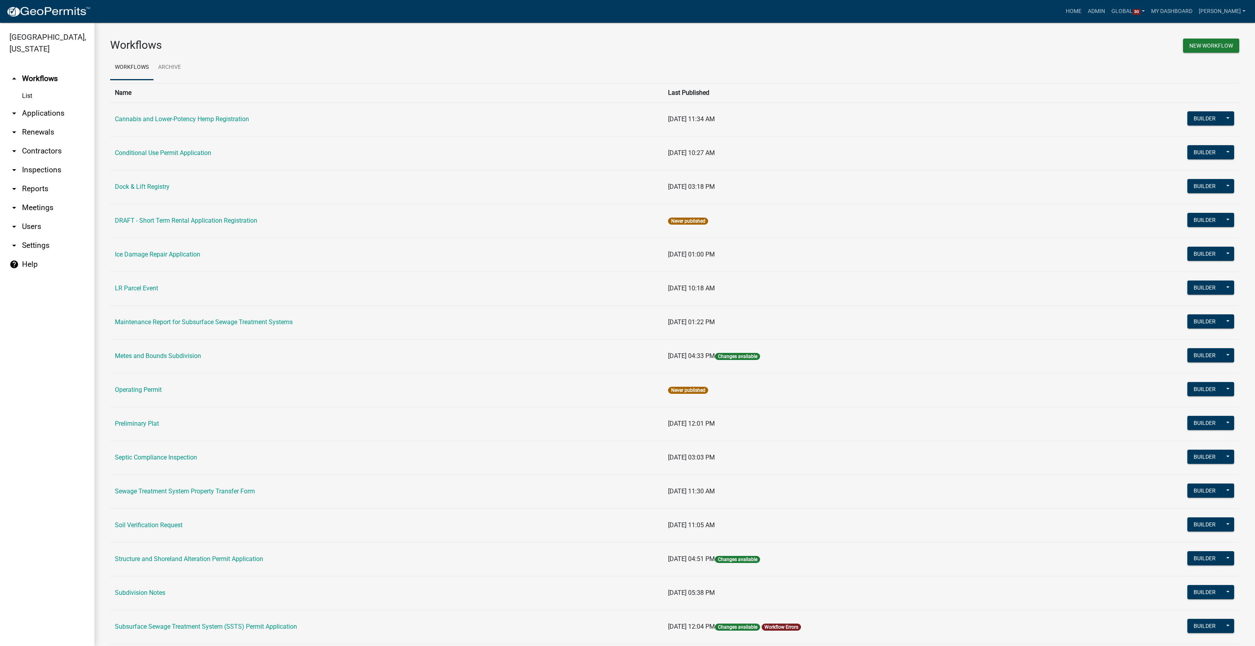
click at [53, 113] on link "arrow_drop_down Applications" at bounding box center [47, 113] width 94 height 19
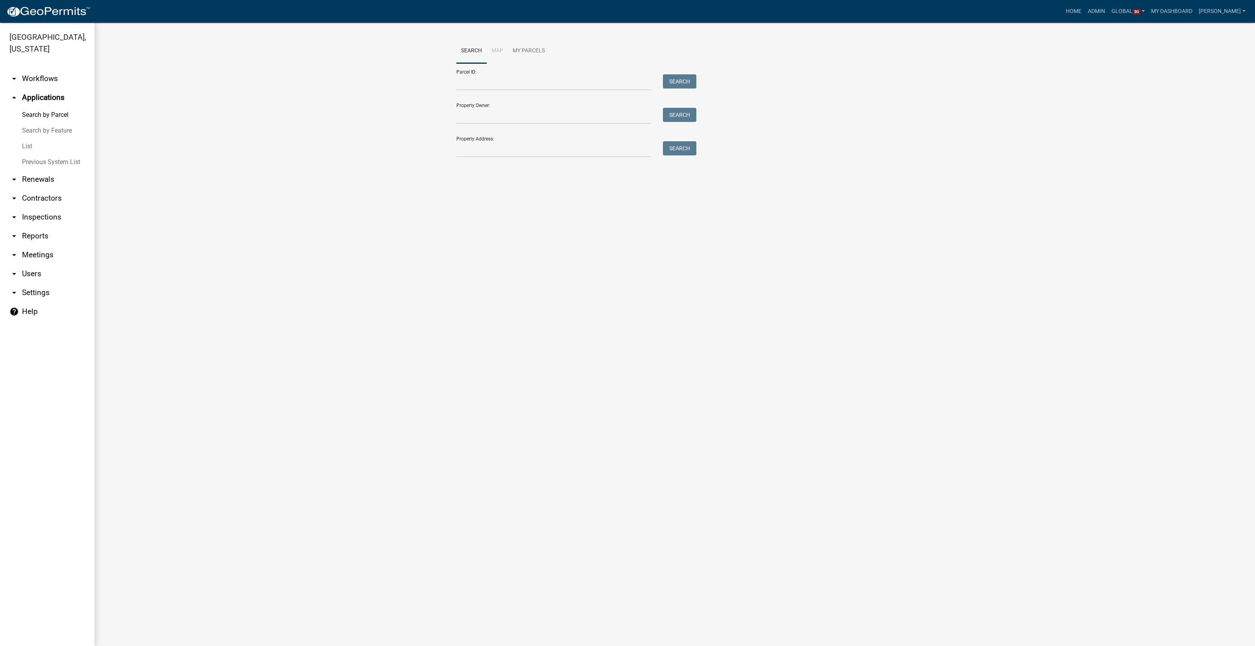
click at [30, 150] on link "List" at bounding box center [47, 147] width 94 height 16
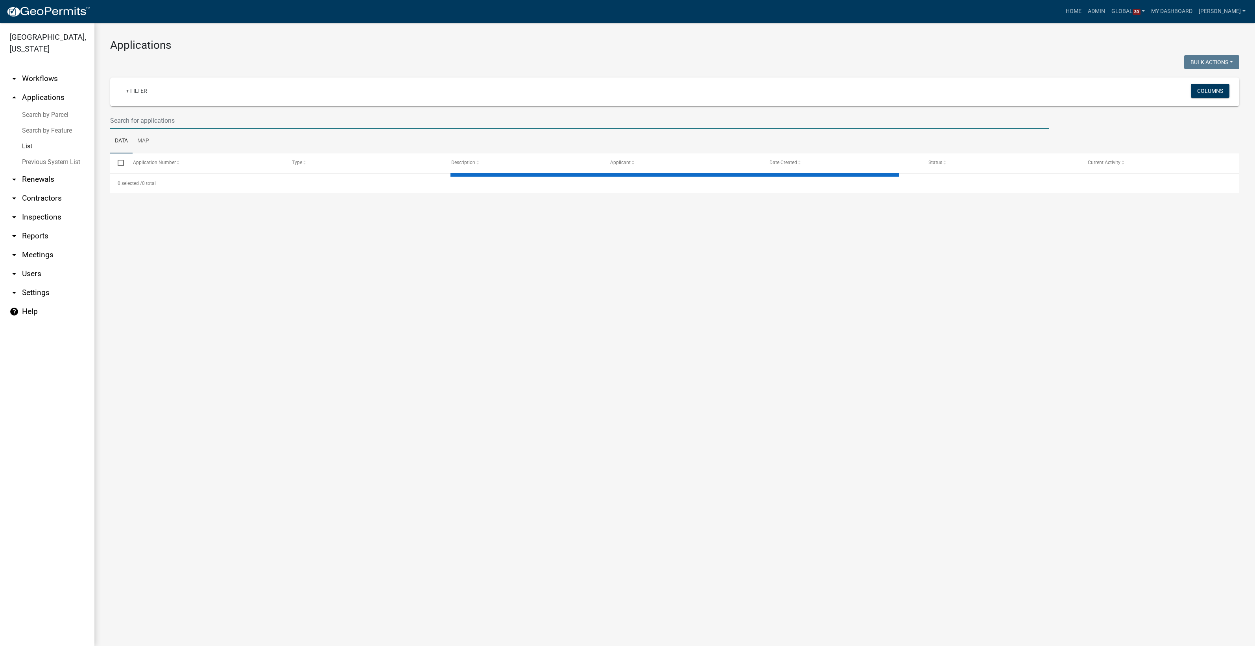
click at [203, 119] on input "text" at bounding box center [579, 121] width 939 height 16
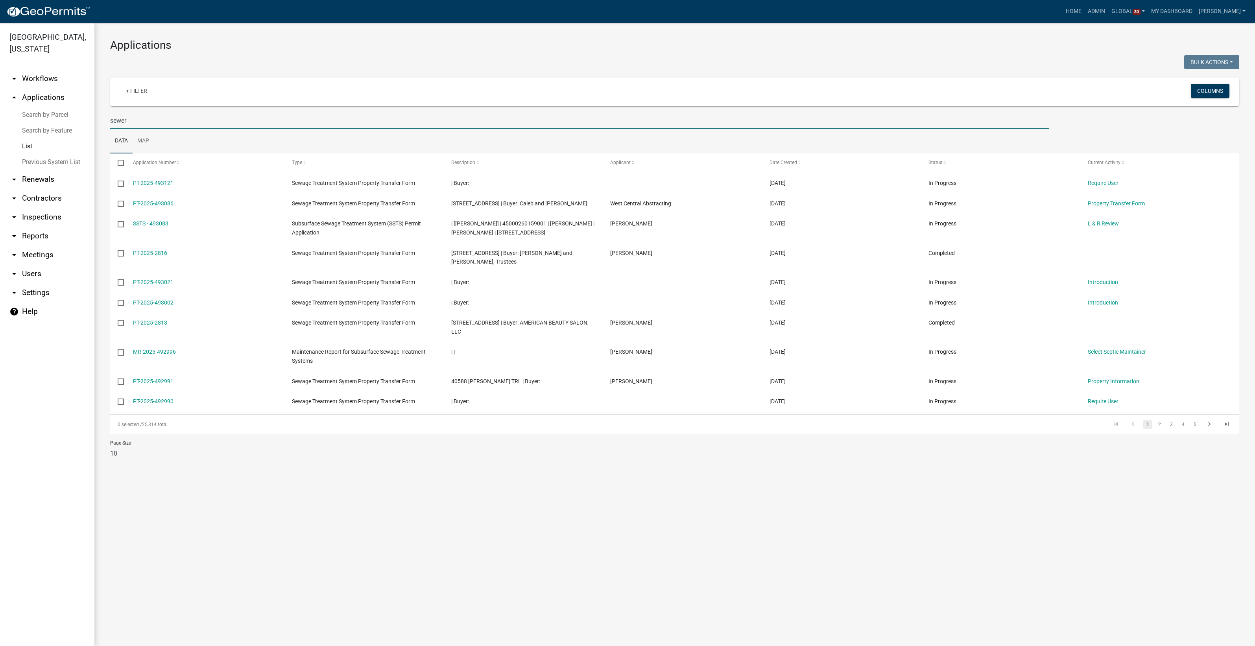
type input "sewer"
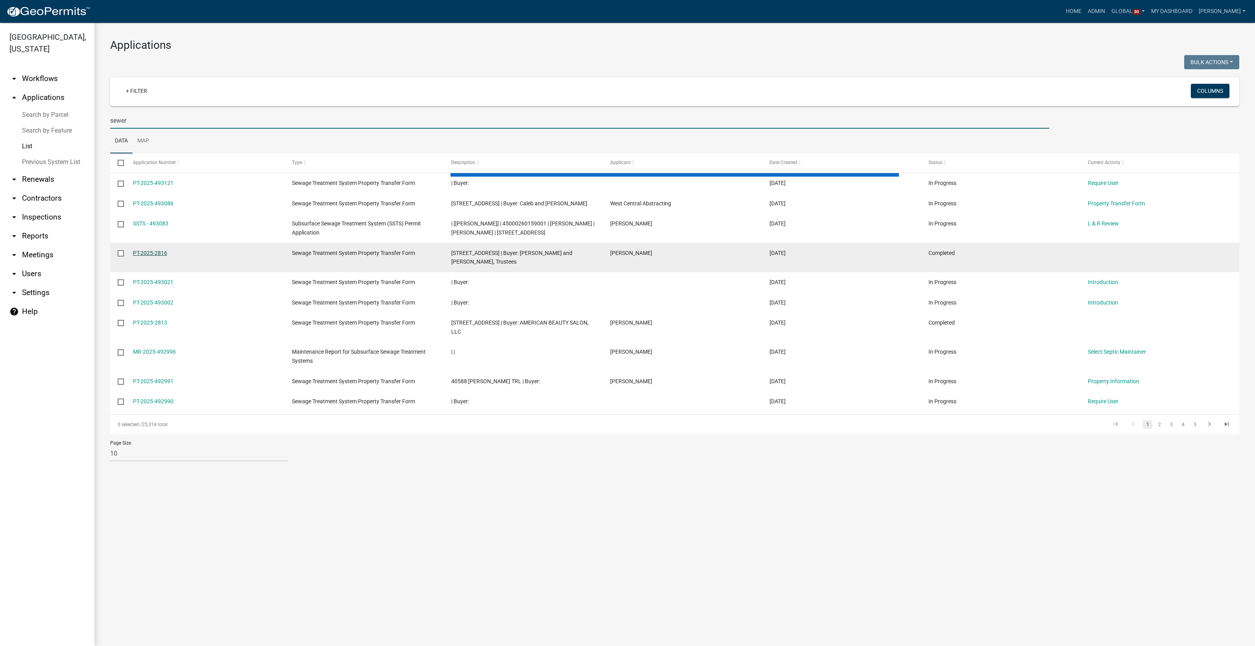
click at [161, 256] on link "PT-2025-2816" at bounding box center [150, 253] width 34 height 6
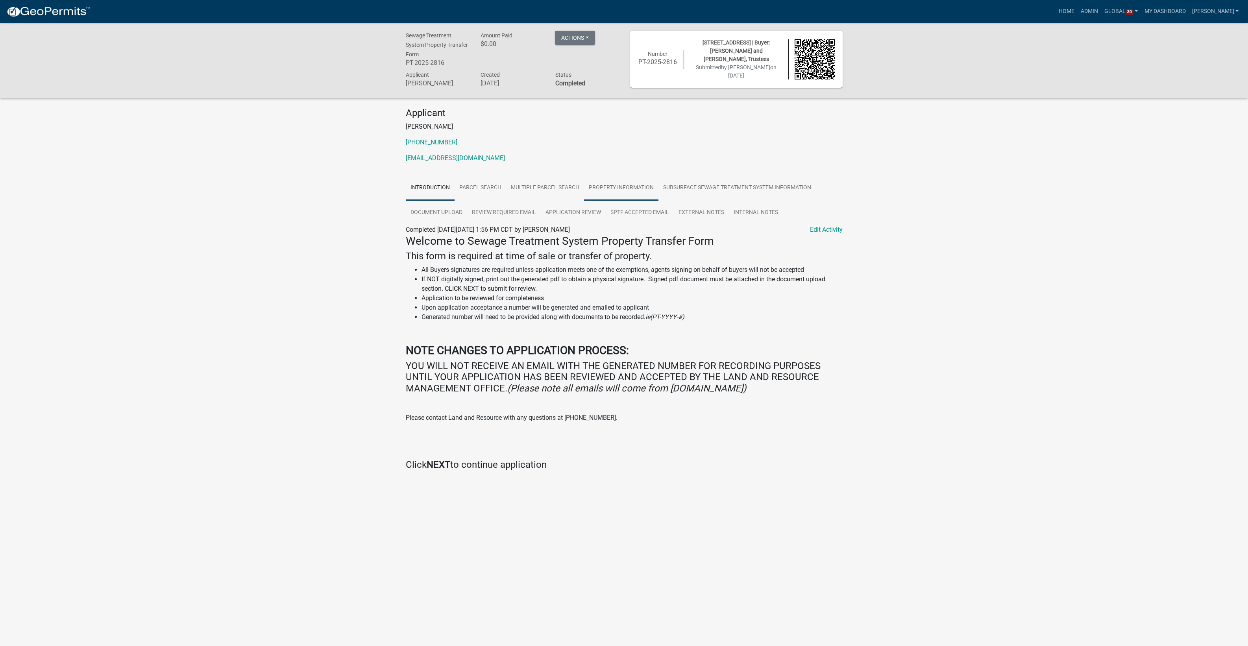
click at [641, 189] on link "Property Information" at bounding box center [621, 188] width 74 height 25
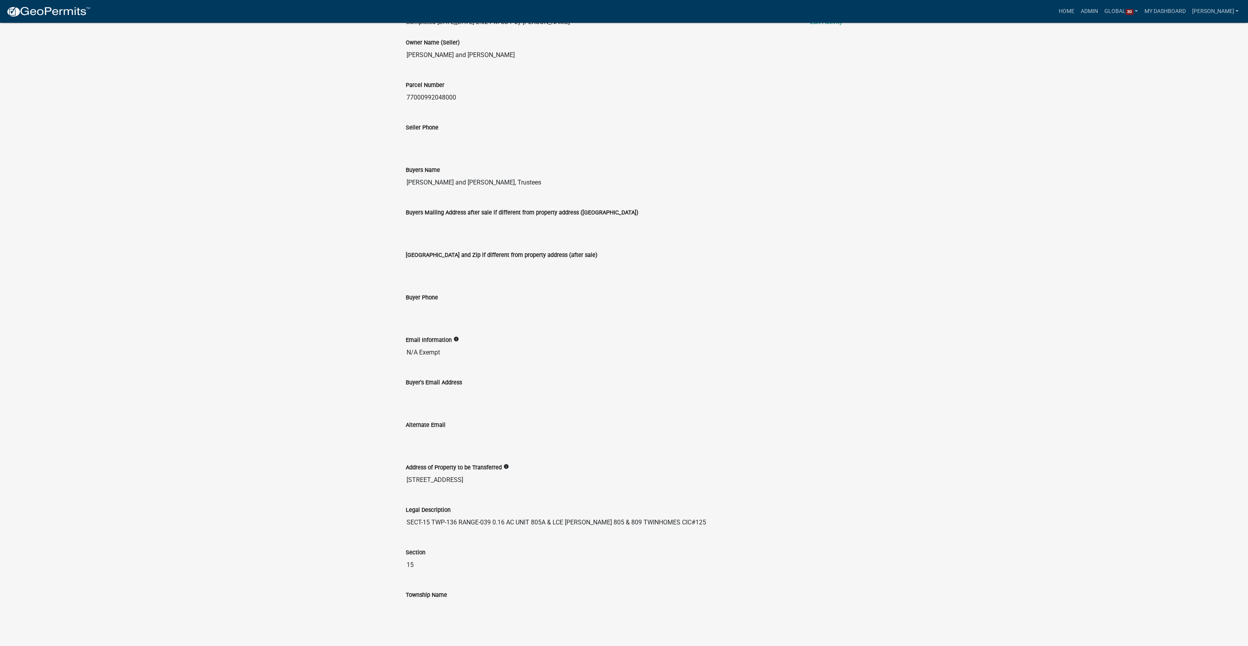
scroll to position [214, 0]
